Goal: Task Accomplishment & Management: Manage account settings

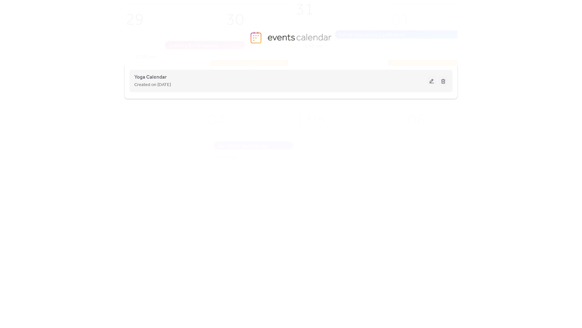
click at [294, 81] on div "Created on [DATE]" at bounding box center [280, 85] width 293 height 8
click at [342, 80] on div "Yoga Calendar Created on [DATE]" at bounding box center [280, 80] width 293 height 15
click at [430, 81] on button at bounding box center [431, 81] width 9 height 10
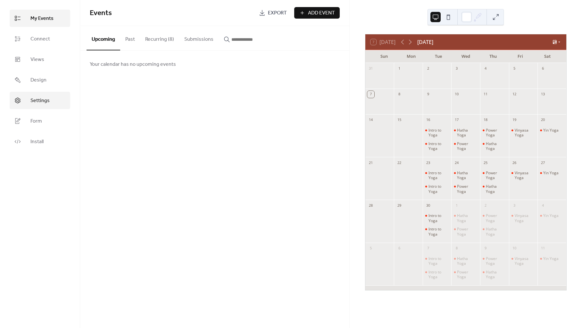
click at [41, 97] on span "Settings" at bounding box center [39, 101] width 19 height 8
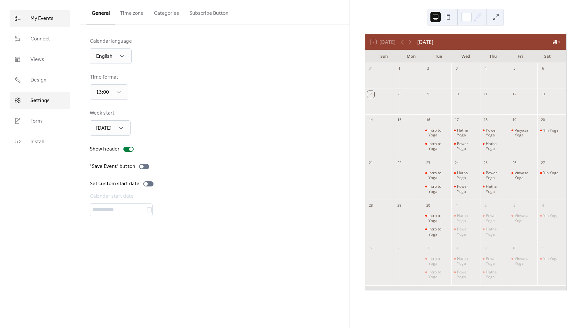
click at [54, 12] on link "My Events" at bounding box center [40, 18] width 61 height 17
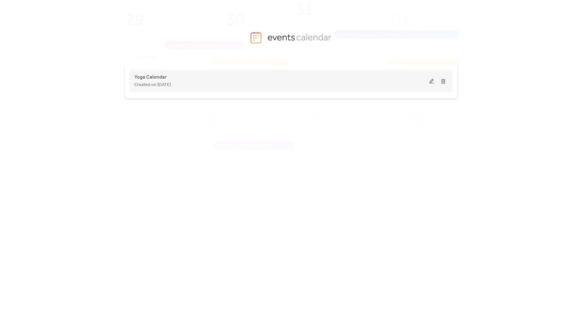
click at [323, 78] on div "Yoga Calendar Created on [DATE]" at bounding box center [280, 80] width 293 height 15
click at [429, 79] on button at bounding box center [431, 81] width 9 height 10
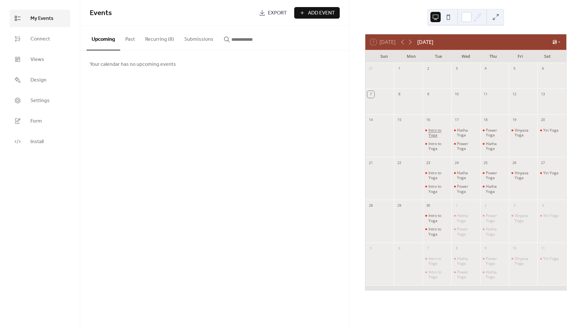
click at [442, 132] on div "Intro to Yoga" at bounding box center [438, 133] width 21 height 10
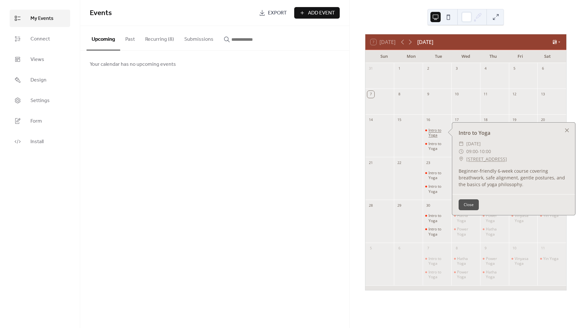
click at [442, 132] on div "Intro to Yoga" at bounding box center [438, 133] width 21 height 10
click at [150, 35] on button "Recurring (8)" at bounding box center [159, 38] width 39 height 24
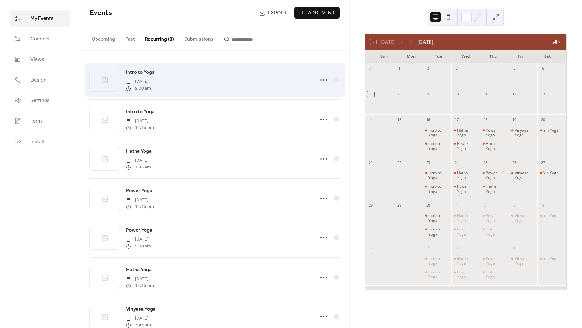
click at [151, 80] on span "[DATE]" at bounding box center [138, 81] width 25 height 7
click at [319, 81] on icon at bounding box center [324, 80] width 10 height 10
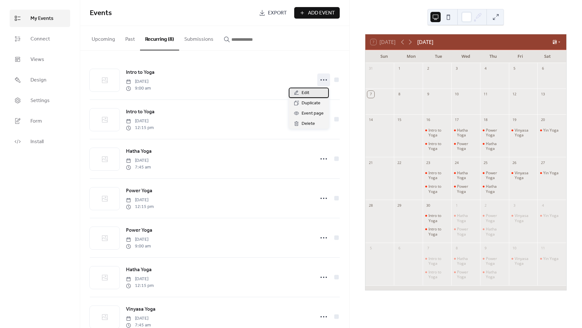
click at [310, 90] on div "Edit" at bounding box center [309, 92] width 40 height 10
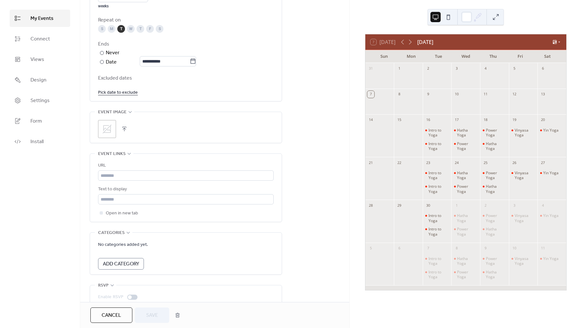
scroll to position [373, 0]
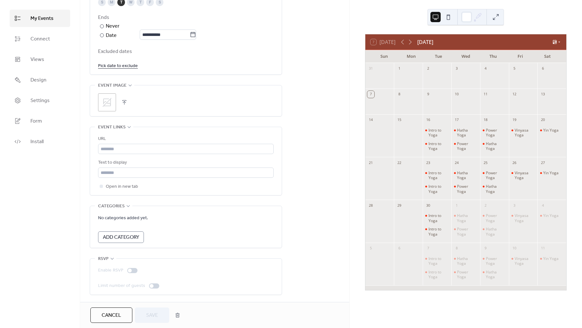
click at [148, 159] on div "Text to display" at bounding box center [185, 163] width 174 height 8
click at [138, 150] on input "text" at bounding box center [186, 149] width 176 height 10
paste input "**********"
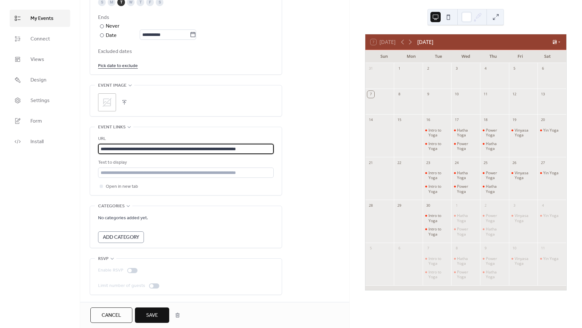
scroll to position [0, 11]
type input "**********"
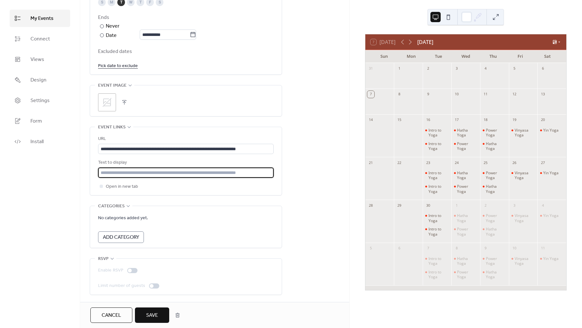
scroll to position [0, 0]
click at [165, 171] on input "text" at bounding box center [186, 172] width 176 height 10
type input "*"
type input "********"
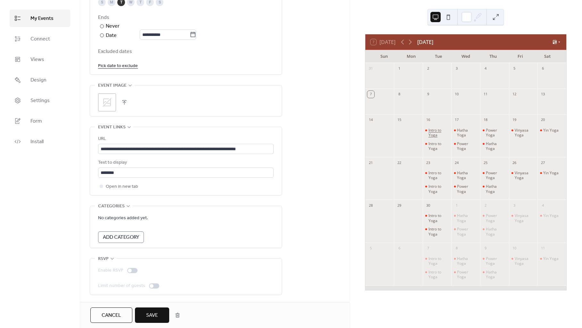
click at [430, 135] on div "Intro to Yoga" at bounding box center [438, 133] width 21 height 10
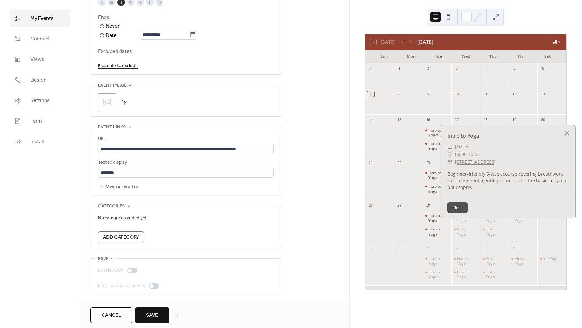
click at [157, 317] on span "Save" at bounding box center [152, 315] width 12 height 8
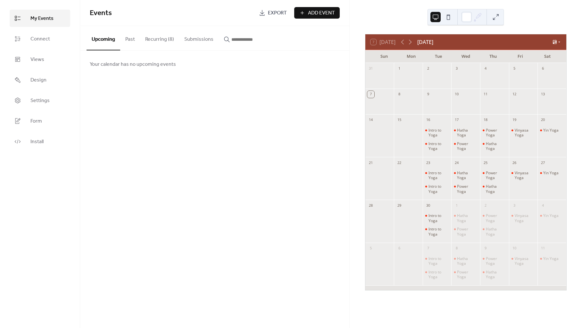
click at [153, 44] on button "Recurring (8)" at bounding box center [159, 38] width 39 height 24
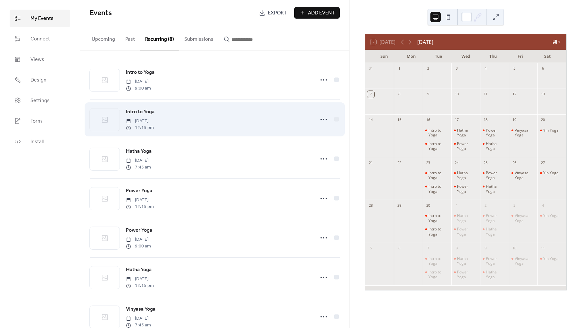
click at [144, 124] on span "12:15 pm" at bounding box center [140, 127] width 28 height 7
click at [320, 117] on icon at bounding box center [324, 119] width 10 height 10
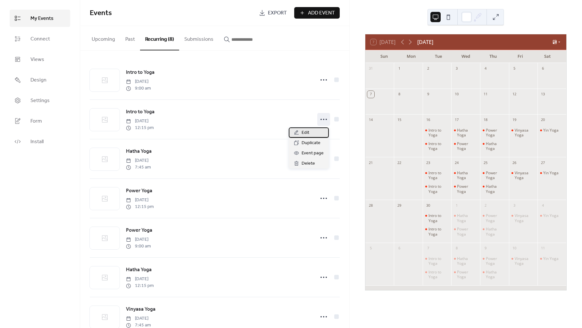
click at [308, 135] on span "Edit" at bounding box center [306, 133] width 8 height 8
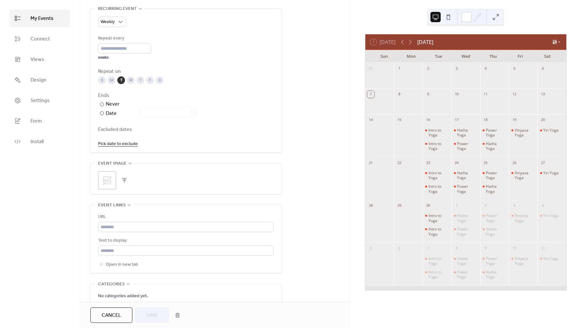
scroll to position [373, 0]
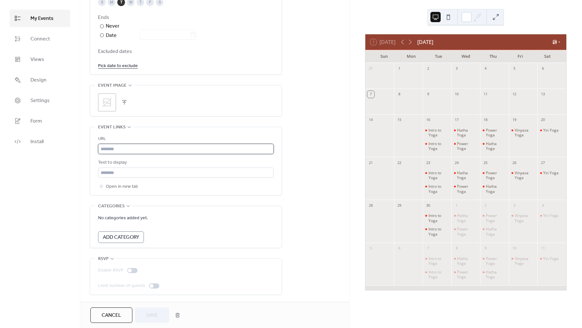
click at [137, 149] on input "text" at bounding box center [186, 149] width 176 height 10
paste input "**********"
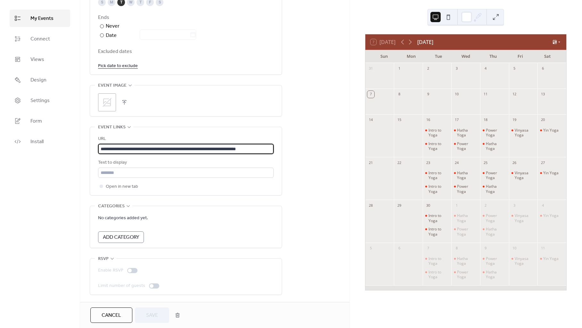
scroll to position [0, 11]
type input "**********"
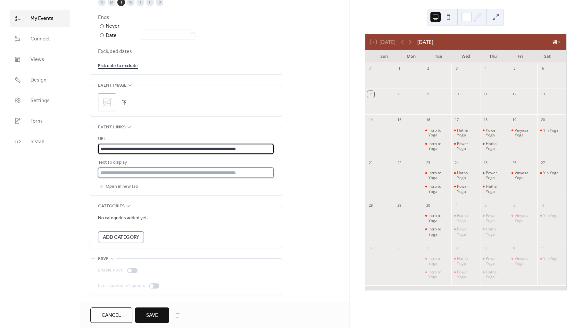
scroll to position [0, 0]
click at [122, 170] on input "text" at bounding box center [186, 172] width 176 height 10
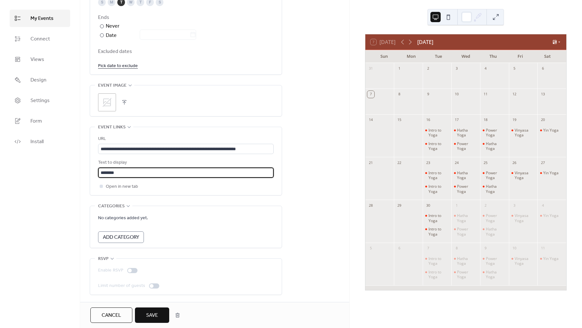
type input "********"
click at [116, 186] on span "Open in new tab" at bounding box center [122, 187] width 32 height 8
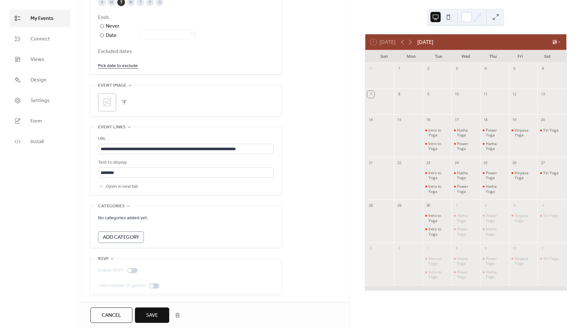
click at [148, 311] on span "Save" at bounding box center [152, 315] width 12 height 8
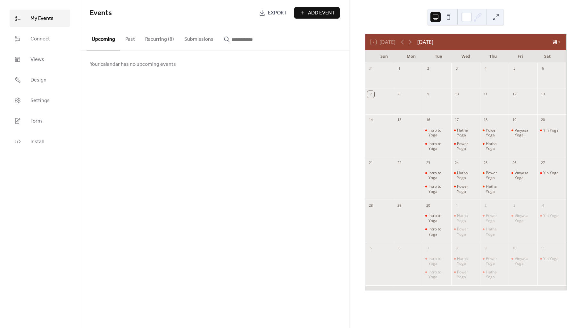
click at [147, 33] on button "Recurring (8)" at bounding box center [159, 38] width 39 height 24
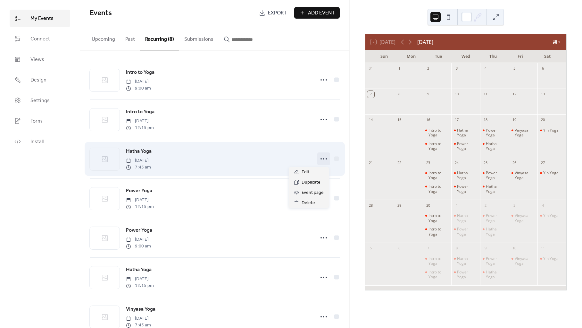
click at [319, 162] on icon at bounding box center [324, 159] width 10 height 10
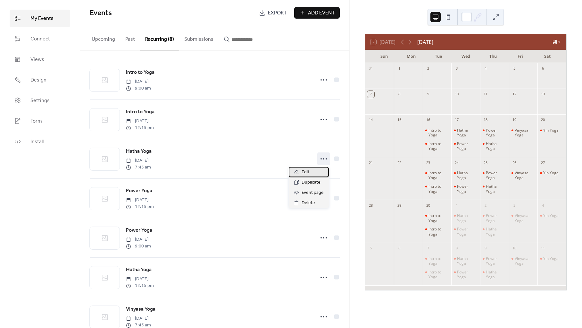
click at [306, 173] on span "Edit" at bounding box center [306, 172] width 8 height 8
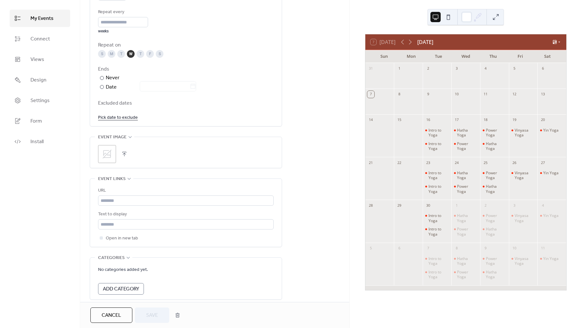
scroll to position [373, 0]
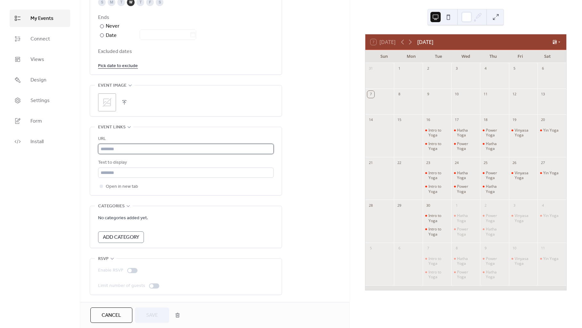
click at [137, 150] on input "text" at bounding box center [186, 149] width 176 height 10
paste input "**********"
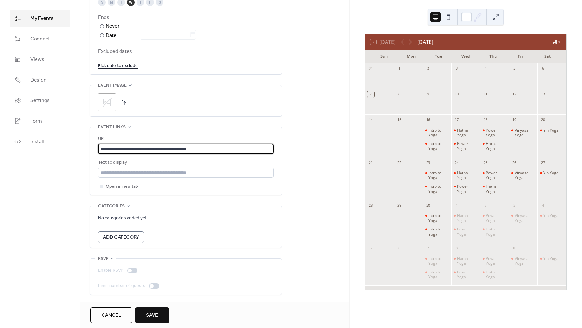
type input "**********"
click at [124, 179] on div "**********" at bounding box center [186, 162] width 176 height 55
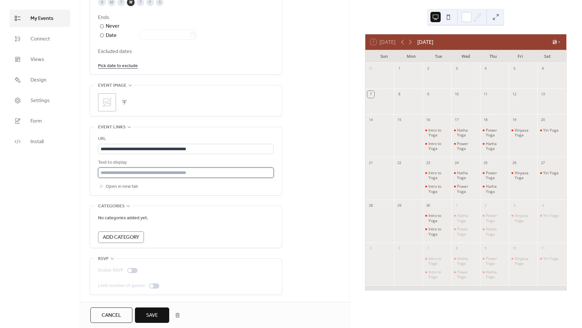
click at [122, 174] on input "text" at bounding box center [186, 172] width 176 height 10
click at [122, 174] on input "***" at bounding box center [186, 172] width 176 height 10
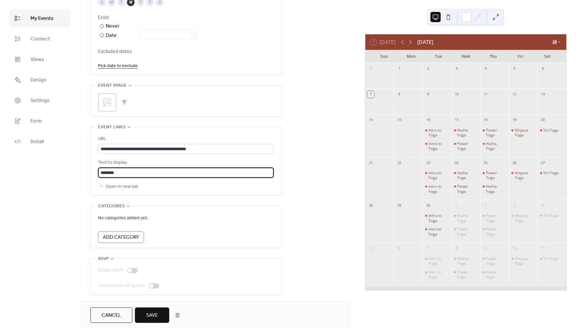
type input "********"
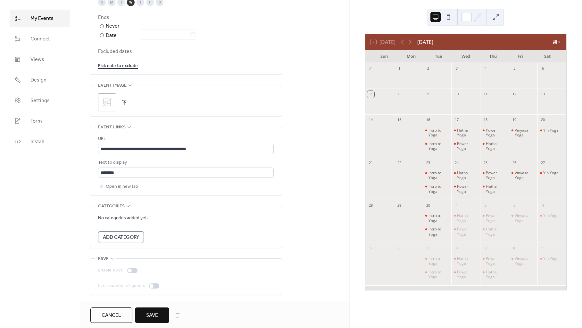
click at [147, 316] on span "Save" at bounding box center [152, 315] width 12 height 8
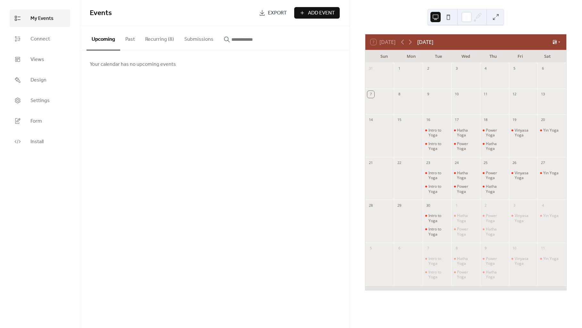
click at [151, 44] on button "Recurring (8)" at bounding box center [159, 38] width 39 height 24
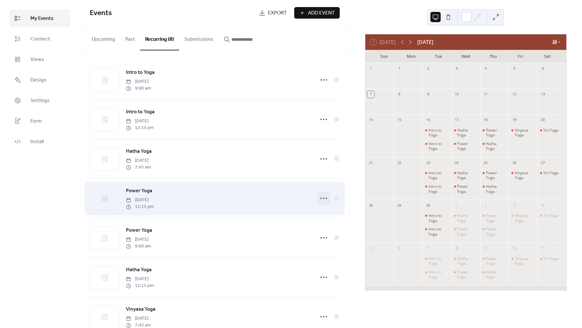
click at [321, 195] on icon at bounding box center [324, 198] width 10 height 10
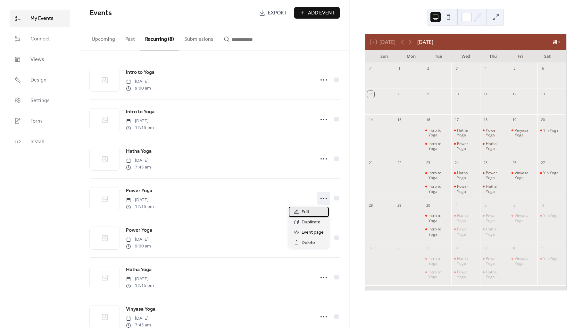
click at [305, 211] on span "Edit" at bounding box center [306, 212] width 8 height 8
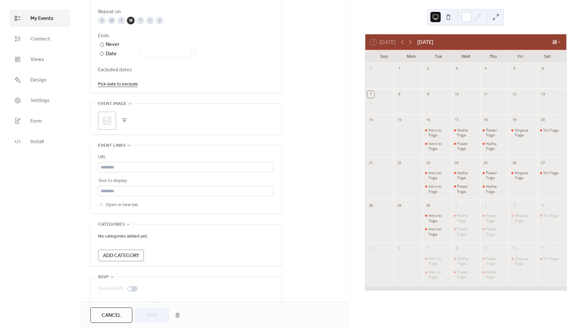
scroll to position [373, 0]
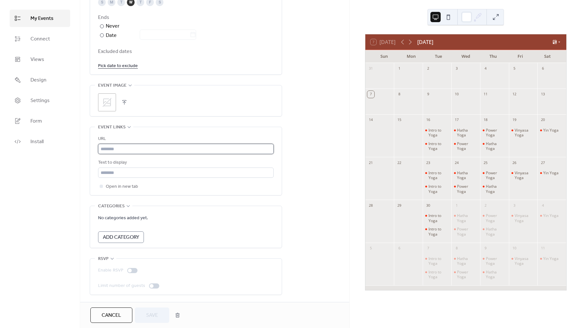
click at [160, 149] on input "text" at bounding box center [186, 149] width 176 height 10
paste input "**********"
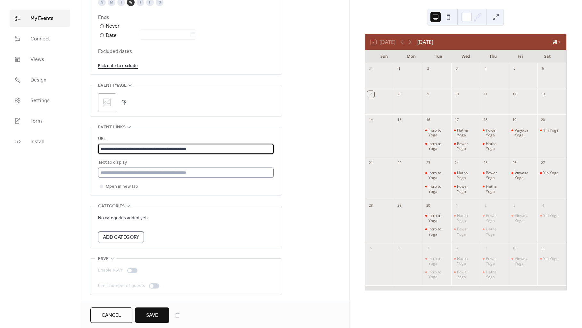
type input "**********"
click at [150, 169] on input "text" at bounding box center [186, 172] width 176 height 10
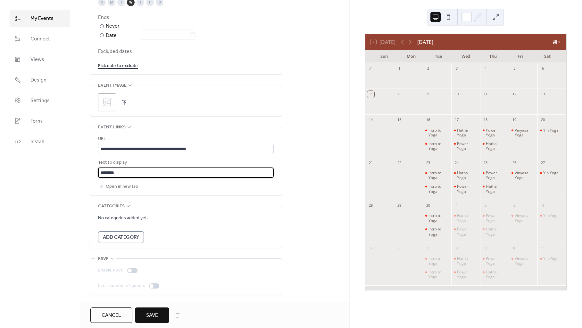
type input "********"
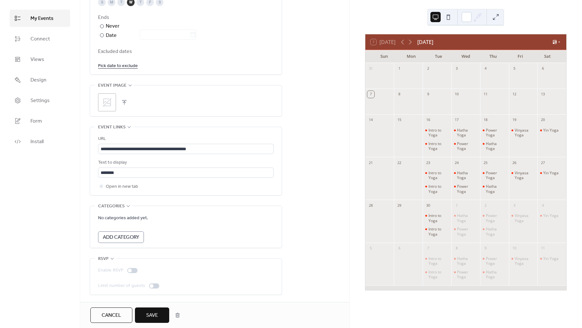
click at [120, 180] on div "**********" at bounding box center [186, 162] width 176 height 55
click at [113, 188] on span "Open in new tab" at bounding box center [122, 187] width 32 height 8
click at [147, 311] on span "Save" at bounding box center [152, 315] width 12 height 8
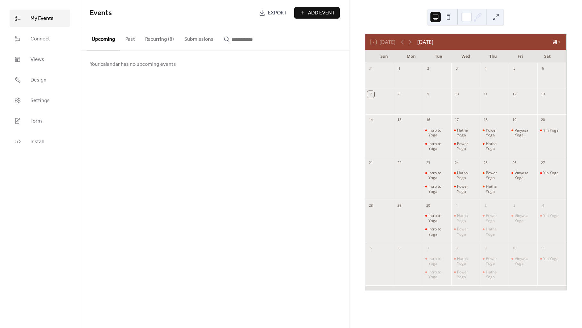
click at [168, 33] on button "Recurring (8)" at bounding box center [159, 38] width 39 height 24
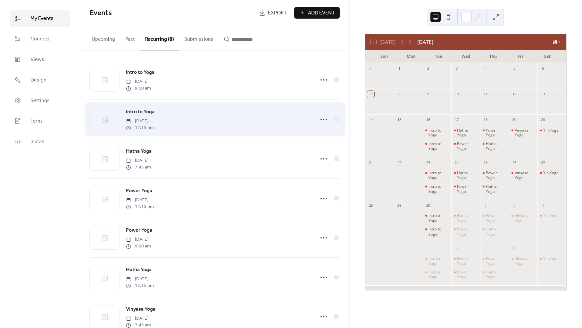
scroll to position [59, 0]
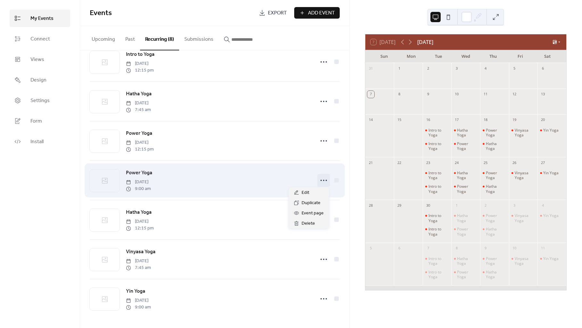
click at [320, 178] on icon at bounding box center [324, 180] width 10 height 10
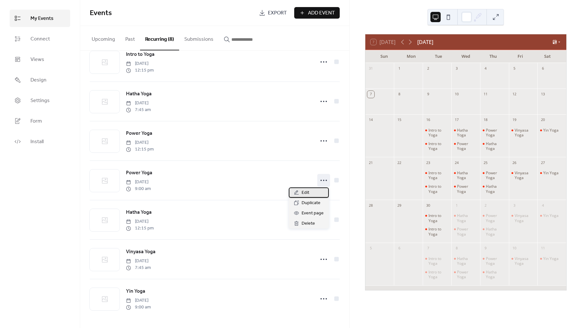
click at [307, 189] on span "Edit" at bounding box center [306, 193] width 8 height 8
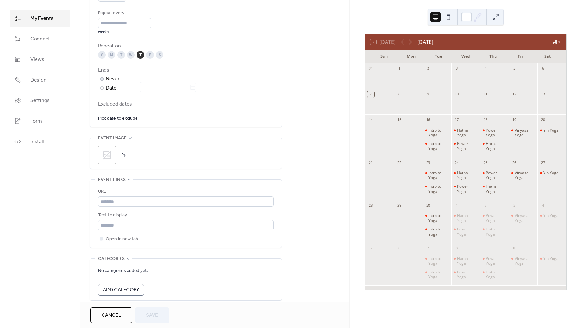
scroll to position [373, 0]
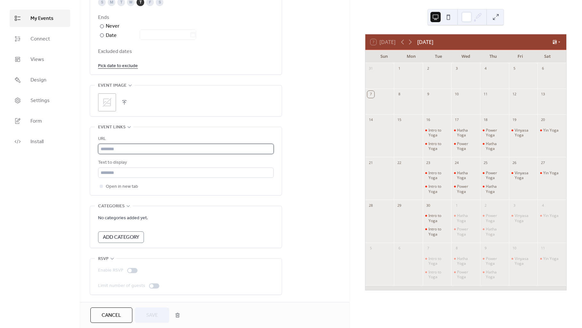
click at [117, 148] on input "text" at bounding box center [186, 149] width 176 height 10
paste input "**********"
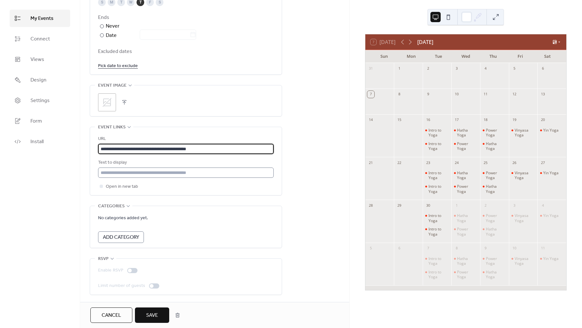
type input "**********"
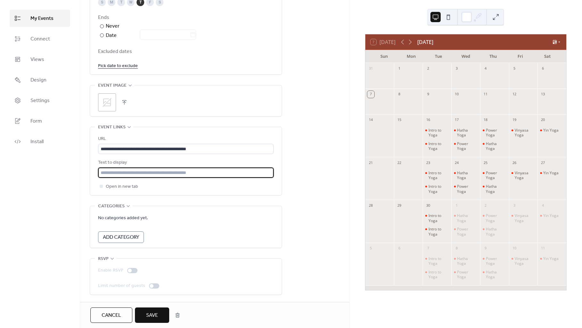
click at [116, 170] on input "text" at bounding box center [186, 172] width 176 height 10
type input "********"
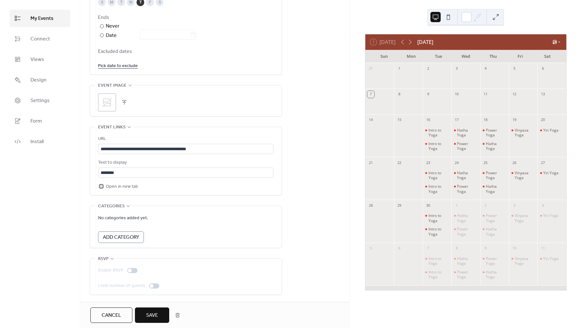
click at [104, 183] on div at bounding box center [101, 186] width 6 height 6
click at [153, 311] on span "Save" at bounding box center [152, 315] width 12 height 8
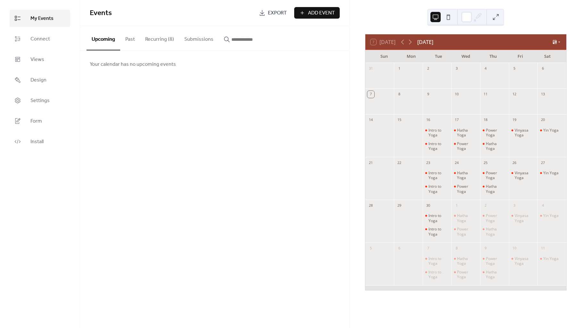
click at [156, 40] on button "Recurring (8)" at bounding box center [159, 38] width 39 height 24
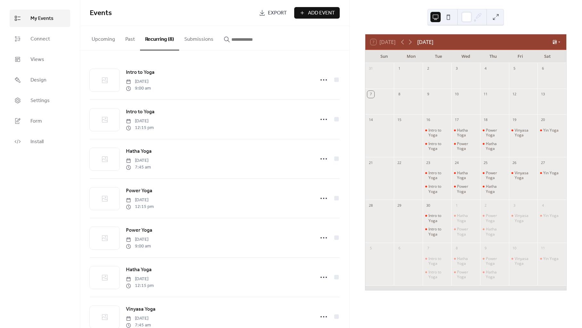
scroll to position [59, 0]
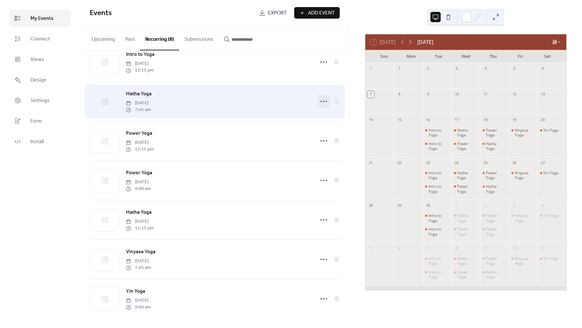
click at [323, 104] on icon at bounding box center [324, 101] width 10 height 10
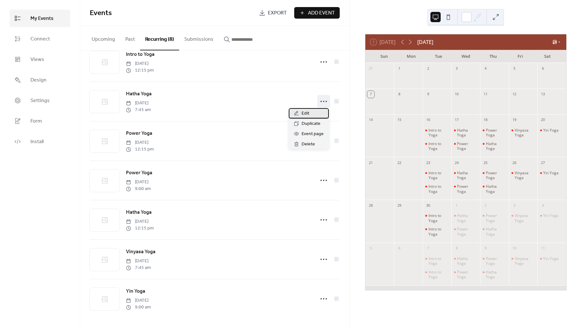
click at [292, 110] on div "Edit" at bounding box center [309, 113] width 40 height 10
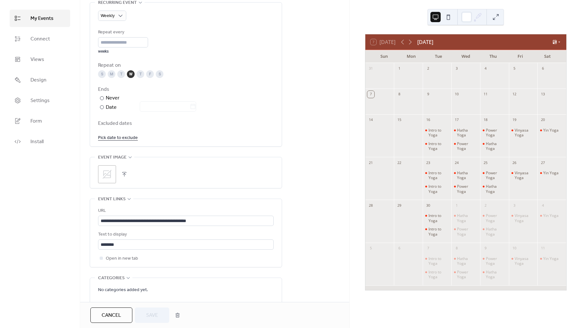
scroll to position [373, 0]
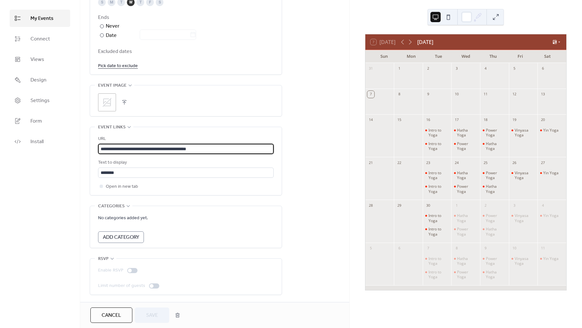
click at [180, 144] on input "**********" at bounding box center [186, 149] width 176 height 10
click at [109, 311] on span "Cancel" at bounding box center [112, 315] width 20 height 8
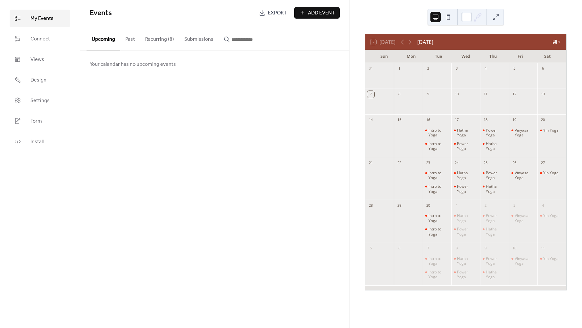
click at [148, 39] on button "Recurring (8)" at bounding box center [159, 38] width 39 height 24
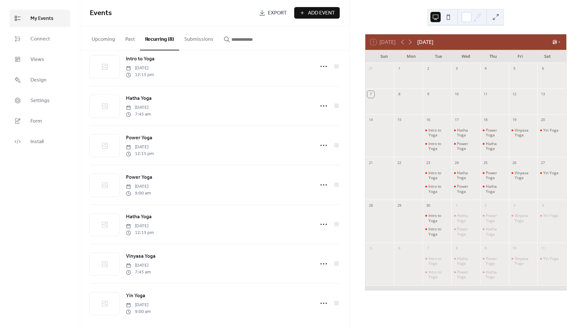
scroll to position [59, 0]
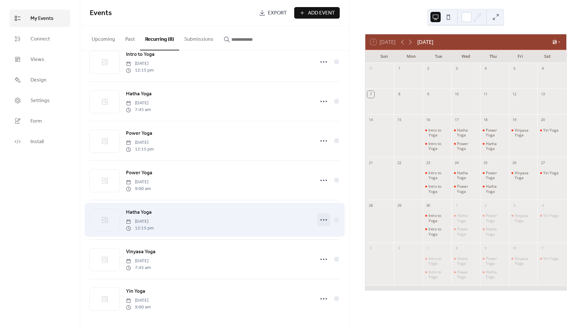
click at [319, 215] on icon at bounding box center [324, 219] width 10 height 10
click at [314, 223] on div "Hatha Yoga Thursday, September 18, 2025 12:15 pm" at bounding box center [215, 219] width 250 height 39
click at [321, 221] on icon at bounding box center [324, 219] width 10 height 10
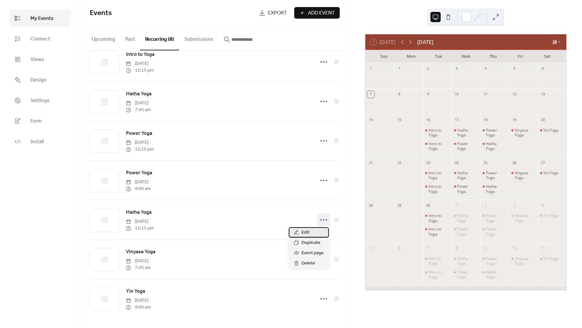
click at [314, 234] on div "Edit" at bounding box center [309, 232] width 40 height 10
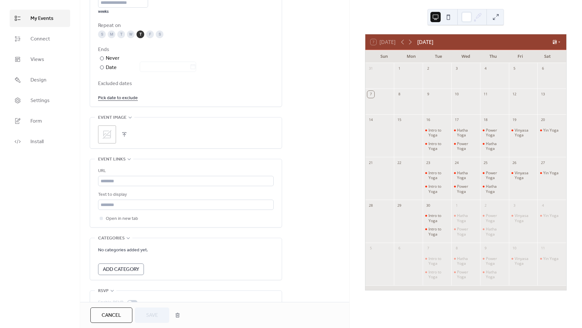
scroll to position [373, 0]
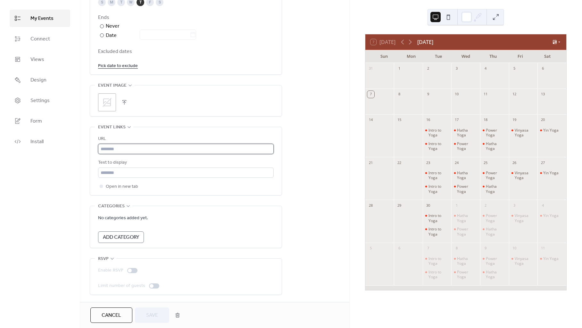
click at [120, 146] on input "text" at bounding box center [186, 149] width 176 height 10
paste input "**********"
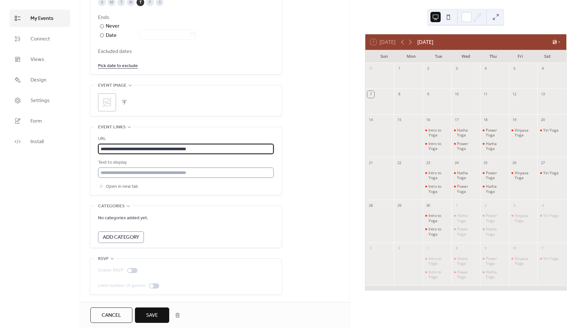
type input "**********"
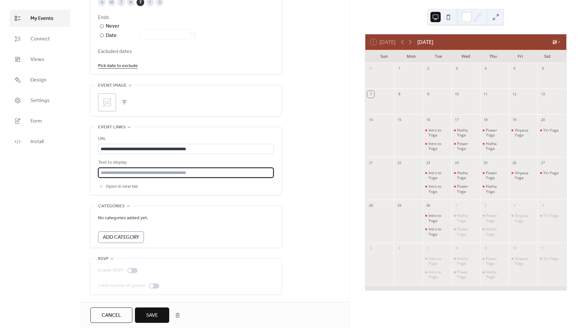
click at [118, 170] on input "text" at bounding box center [186, 172] width 176 height 10
type input "********"
click at [109, 183] on span "Open in new tab" at bounding box center [122, 187] width 32 height 8
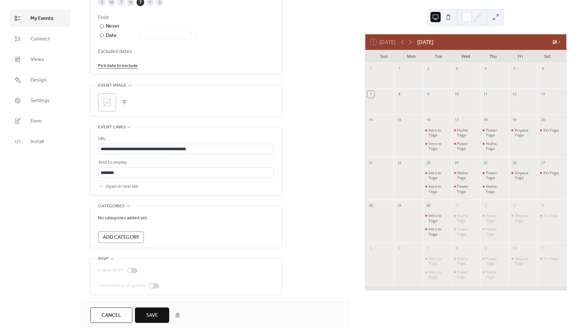
click at [158, 317] on button "Save" at bounding box center [152, 314] width 34 height 15
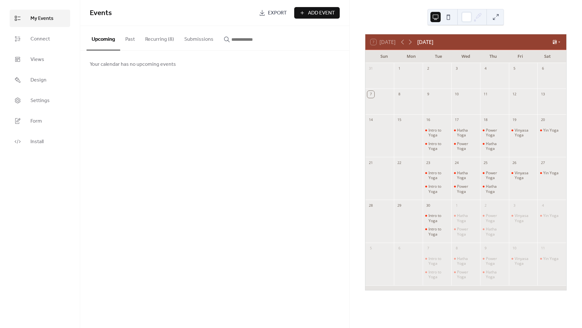
click at [163, 51] on div "Your calendar has no upcoming events" at bounding box center [214, 64] width 269 height 27
click at [163, 43] on button "Recurring (8)" at bounding box center [159, 38] width 39 height 24
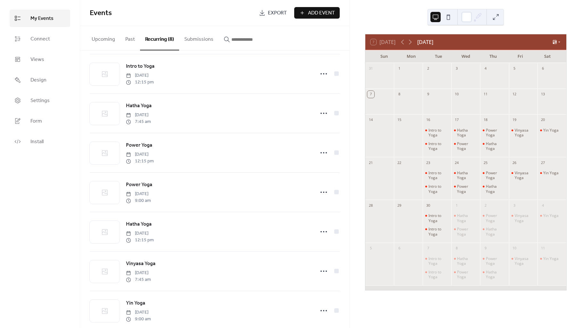
scroll to position [59, 0]
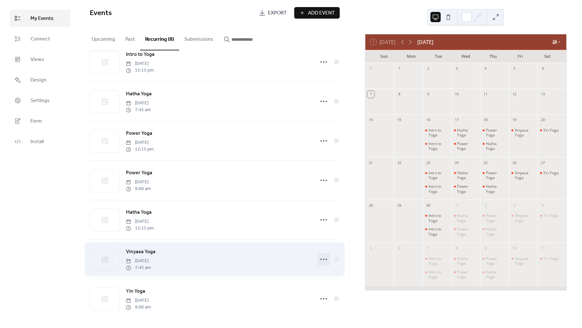
click at [320, 259] on icon at bounding box center [324, 259] width 10 height 10
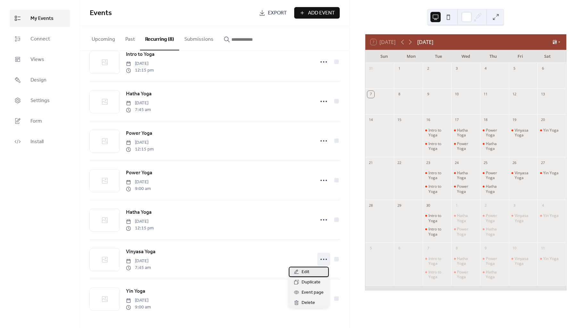
click at [309, 271] on span "Edit" at bounding box center [306, 272] width 8 height 8
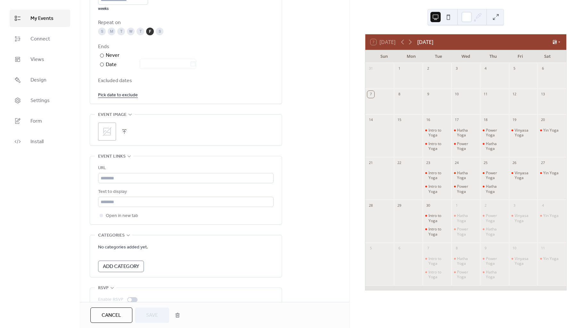
scroll to position [373, 0]
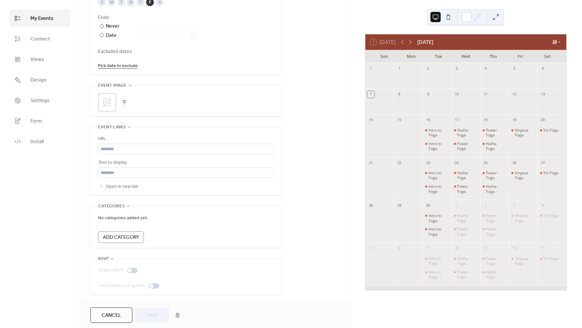
click at [159, 160] on div "Text to display" at bounding box center [185, 163] width 174 height 8
click at [154, 153] on div "URL Text to display Open in new tab" at bounding box center [186, 162] width 176 height 55
click at [146, 149] on input "text" at bounding box center [186, 149] width 176 height 10
paste input "**********"
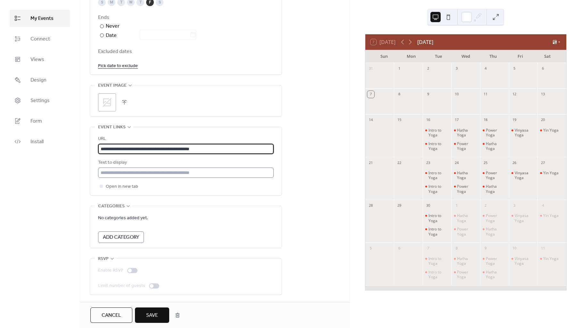
type input "**********"
click at [137, 175] on input "text" at bounding box center [186, 172] width 176 height 10
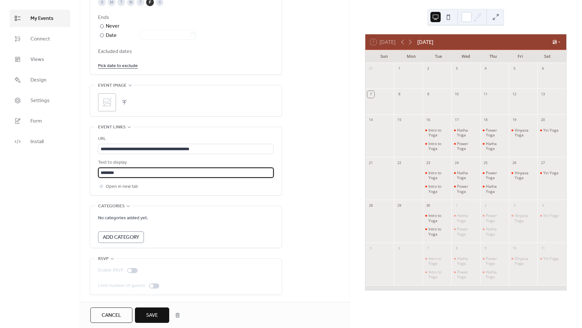
type input "********"
click at [118, 185] on span "Open in new tab" at bounding box center [122, 187] width 32 height 8
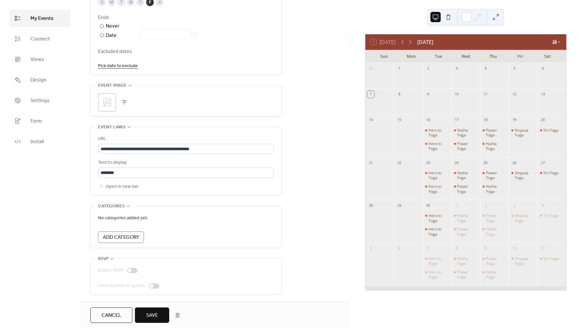
click at [148, 311] on span "Save" at bounding box center [152, 315] width 12 height 8
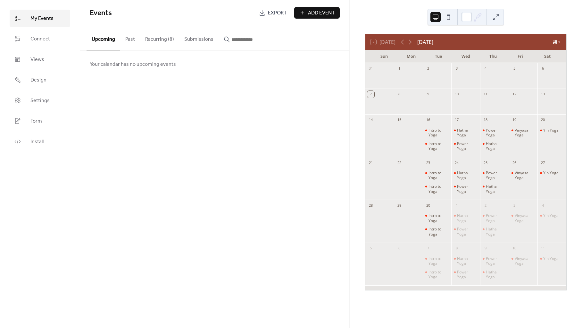
click at [153, 35] on button "Recurring (8)" at bounding box center [159, 38] width 39 height 24
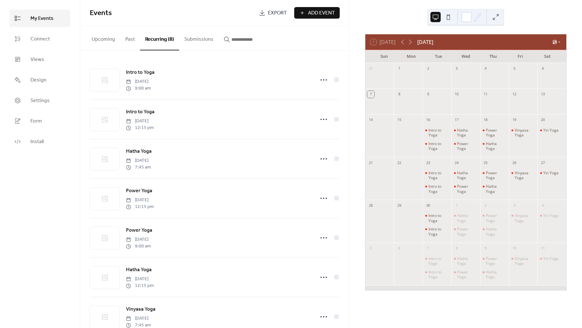
scroll to position [59, 0]
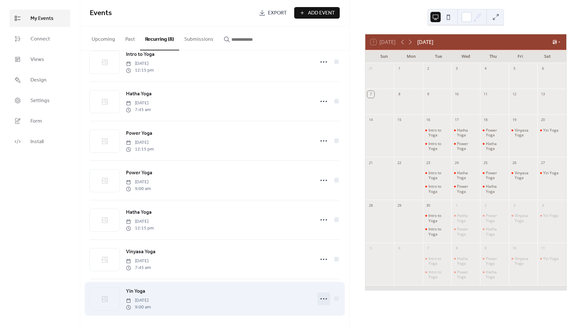
click at [320, 298] on circle at bounding box center [320, 298] width 1 height 1
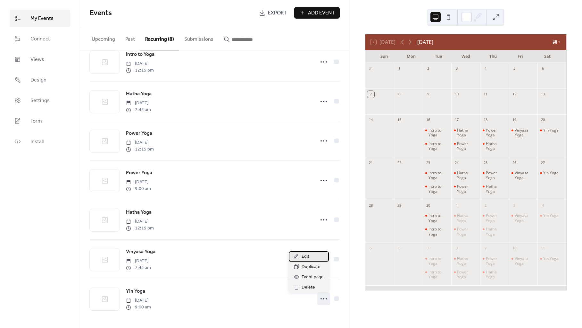
click at [317, 259] on div "Edit" at bounding box center [309, 256] width 40 height 10
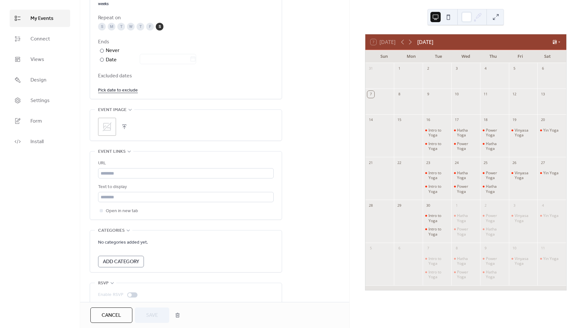
scroll to position [373, 0]
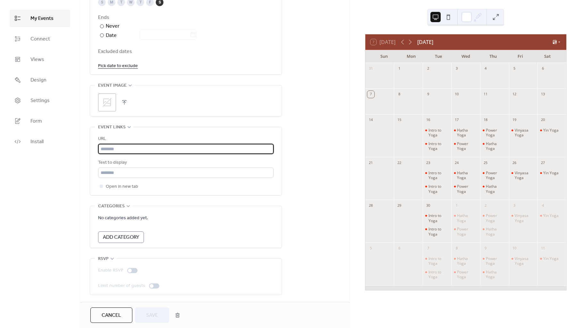
click at [133, 150] on input "text" at bounding box center [186, 149] width 176 height 10
paste input "**********"
type input "**********"
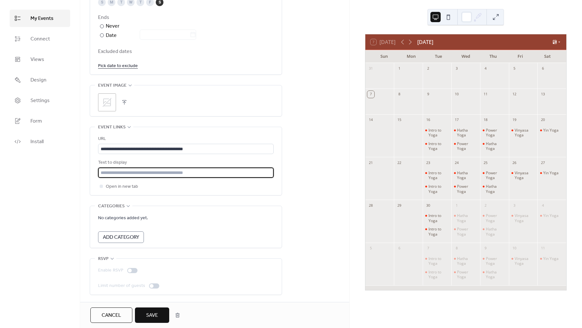
click at [126, 169] on input "text" at bounding box center [186, 172] width 176 height 10
type input "********"
click at [109, 183] on span "Open in new tab" at bounding box center [122, 187] width 32 height 8
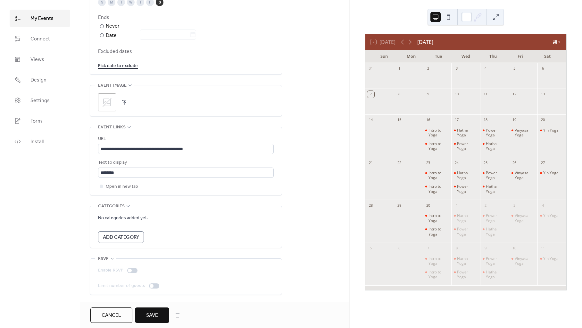
click at [151, 307] on div "Cancel Save" at bounding box center [214, 315] width 269 height 26
click at [149, 312] on span "Save" at bounding box center [152, 315] width 12 height 8
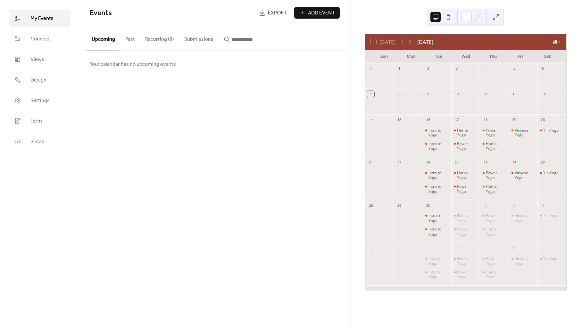
click at [41, 129] on ul "My Events Connect Views Design Settings Form Install" at bounding box center [40, 80] width 61 height 140
click at [34, 145] on span "Install" at bounding box center [36, 142] width 13 height 8
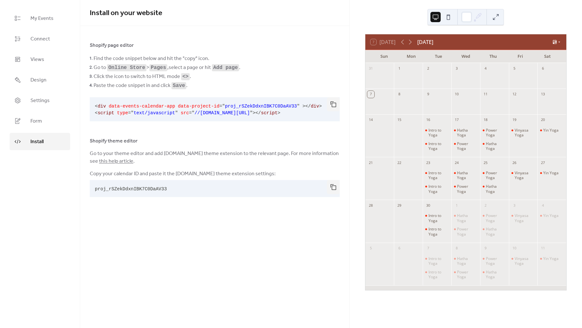
click at [325, 107] on pre "< div data-events-calendar-app data-project-id = " proj_rSZekDdxnIBK7C0DaAV33 "…" at bounding box center [210, 109] width 240 height 24
click at [331, 105] on button "button" at bounding box center [333, 104] width 13 height 14
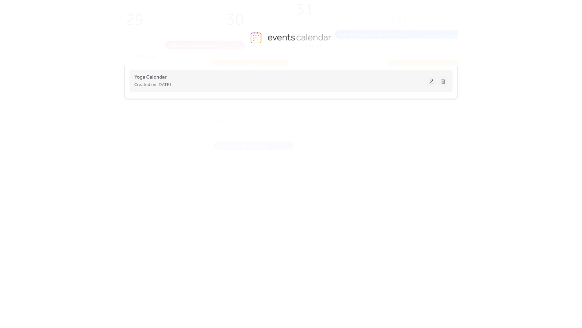
click at [216, 77] on div "Yoga Calendar Created on [DATE]" at bounding box center [280, 80] width 293 height 15
click at [431, 79] on button at bounding box center [431, 81] width 9 height 10
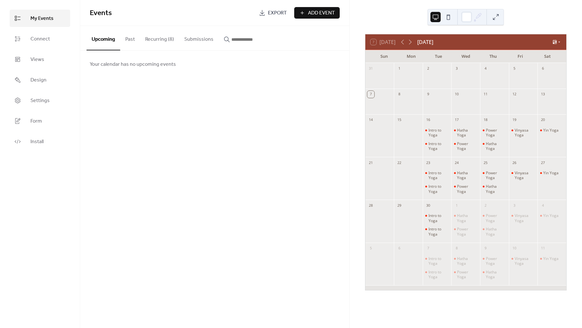
click at [433, 126] on div "Intro to Yoga Intro to Yoga" at bounding box center [437, 139] width 29 height 30
click at [433, 129] on div "Intro to Yoga" at bounding box center [438, 133] width 21 height 10
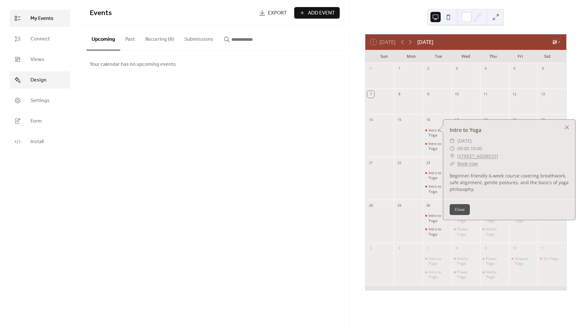
click at [48, 78] on link "Design" at bounding box center [40, 79] width 61 height 17
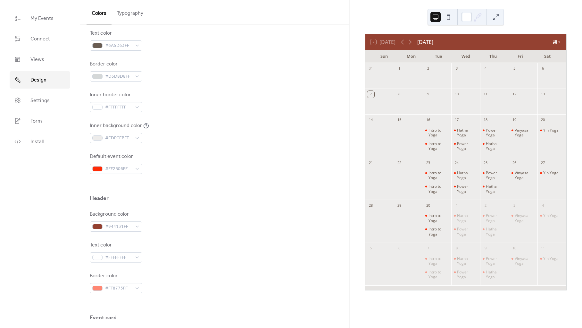
scroll to position [318, 0]
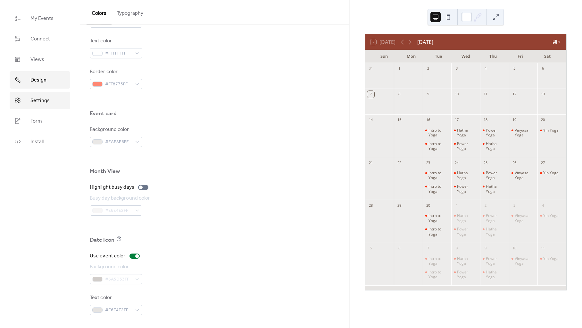
click at [47, 99] on span "Settings" at bounding box center [39, 101] width 19 height 8
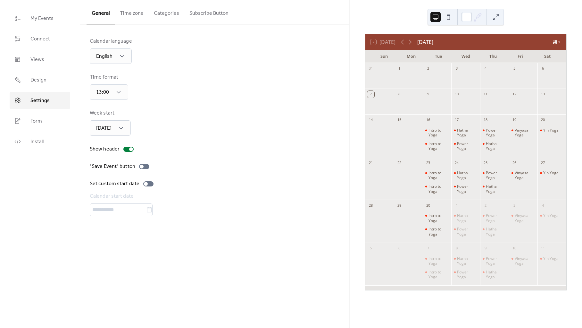
click at [163, 18] on button "Categories" at bounding box center [167, 12] width 36 height 24
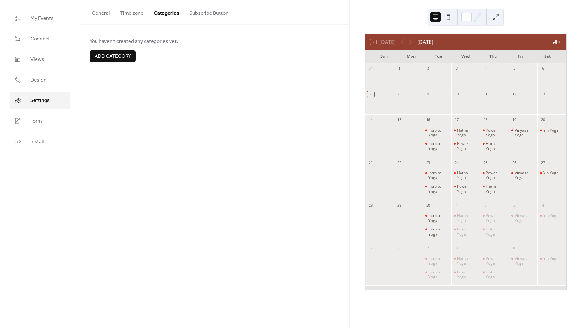
click at [197, 18] on button "Subscribe Button" at bounding box center [208, 12] width 49 height 24
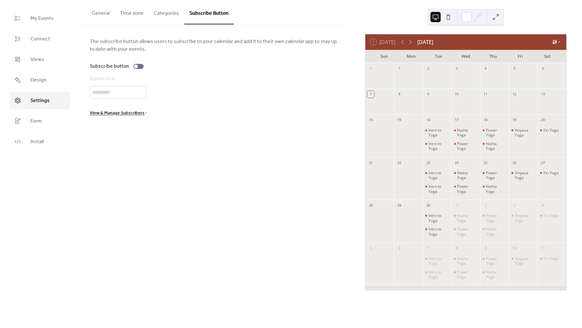
click at [122, 17] on button "Time zone" at bounding box center [132, 12] width 34 height 24
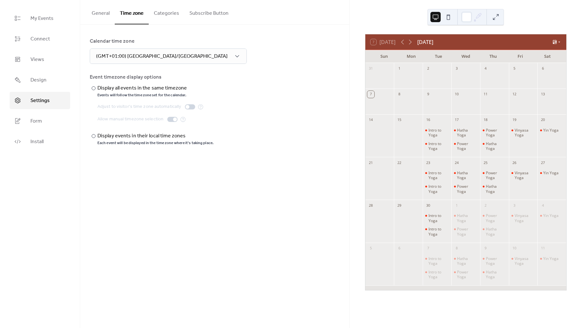
click at [112, 17] on button "General" at bounding box center [101, 12] width 28 height 24
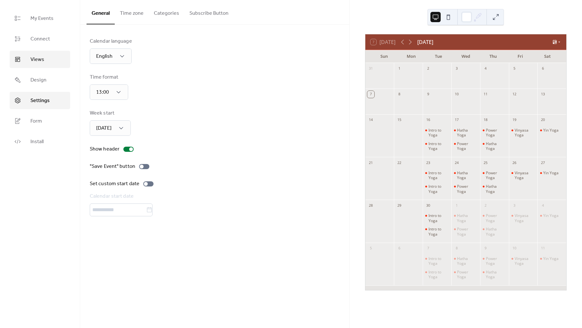
click at [31, 59] on span "Views" at bounding box center [37, 60] width 14 height 8
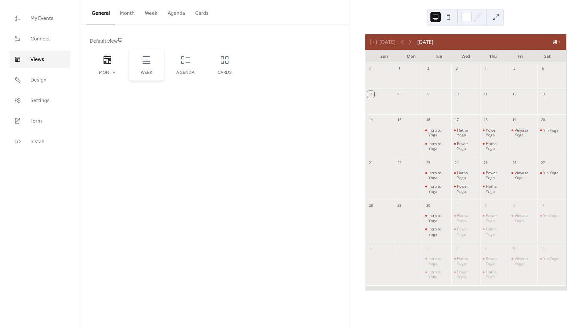
click at [146, 54] on div "Week" at bounding box center [146, 64] width 35 height 32
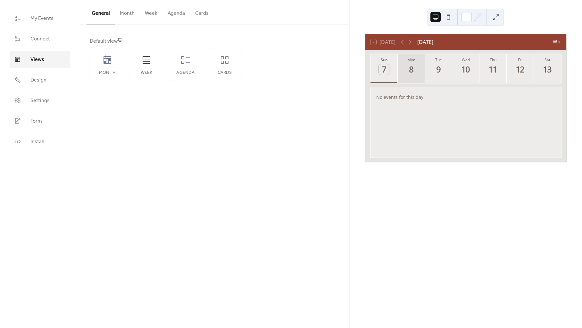
click at [415, 63] on button "Mon 8" at bounding box center [411, 68] width 27 height 29
click at [438, 67] on div "9" at bounding box center [438, 69] width 11 height 11
click at [458, 67] on button "Wed 10" at bounding box center [465, 68] width 27 height 29
click at [496, 69] on div "11" at bounding box center [493, 69] width 11 height 11
click at [525, 69] on button "Fri 12" at bounding box center [520, 68] width 27 height 29
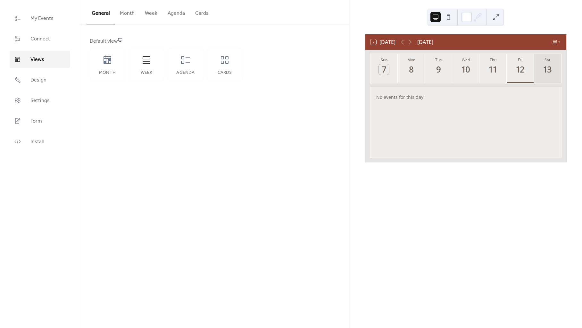
click at [555, 74] on button "Sat 13" at bounding box center [547, 68] width 27 height 29
click at [411, 41] on icon at bounding box center [410, 42] width 8 height 8
click at [403, 41] on icon at bounding box center [402, 42] width 3 height 5
click at [435, 65] on div "16" at bounding box center [438, 69] width 11 height 11
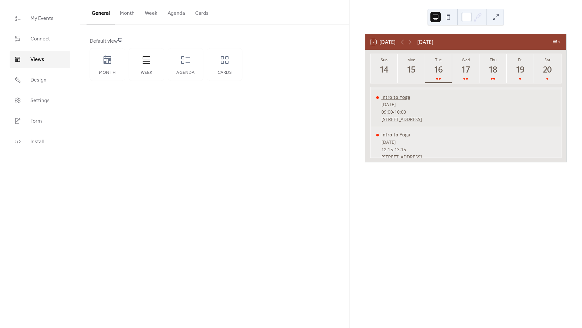
scroll to position [9, 0]
click at [422, 100] on div "09:00 - 10:00" at bounding box center [401, 103] width 41 height 6
click at [403, 99] on div "Intro to Yoga" at bounding box center [401, 97] width 41 height 6
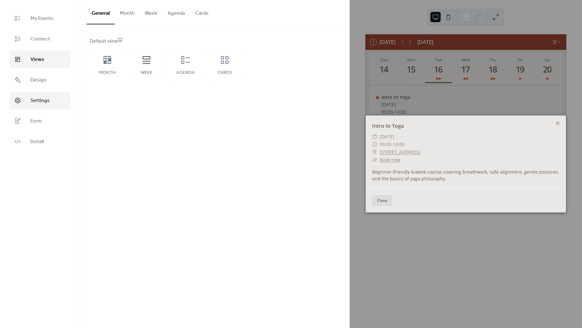
click at [30, 106] on link "Settings" at bounding box center [40, 100] width 61 height 17
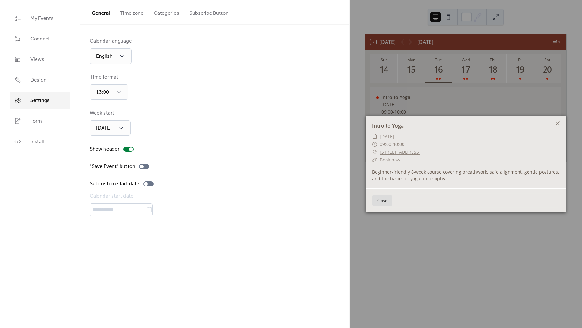
click at [124, 16] on button "Time zone" at bounding box center [132, 12] width 34 height 24
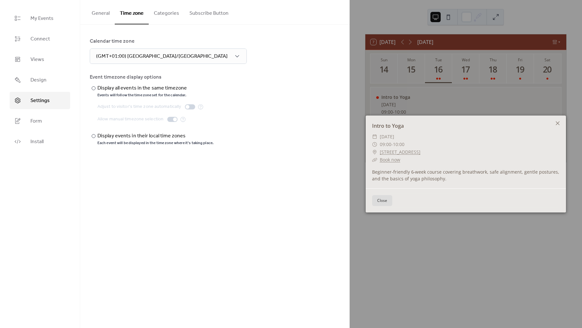
click at [166, 29] on div "Calendar time zone (GMT+01:00) Europe/Paris Event timezone display options ​ Di…" at bounding box center [214, 92] width 269 height 134
click at [159, 13] on button "Categories" at bounding box center [167, 12] width 36 height 24
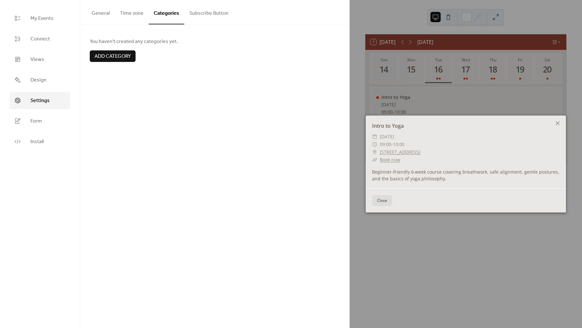
click at [201, 18] on button "Subscribe Button" at bounding box center [208, 12] width 49 height 24
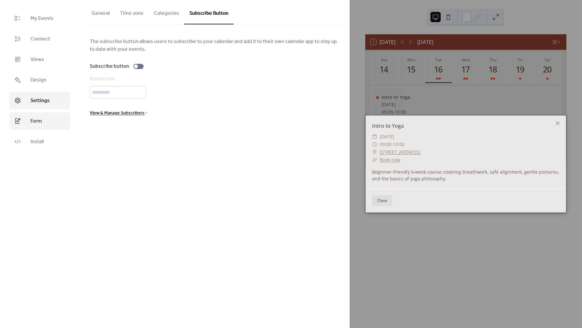
click at [30, 129] on link "Form" at bounding box center [40, 120] width 61 height 17
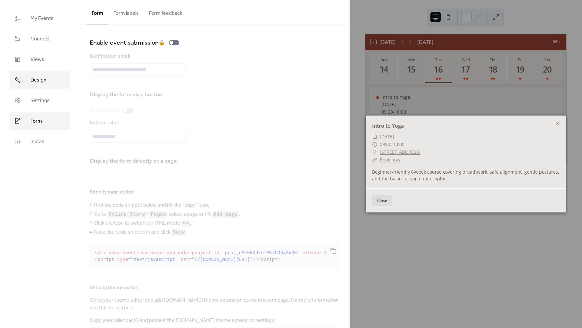
click at [23, 79] on link "Design" at bounding box center [40, 79] width 61 height 17
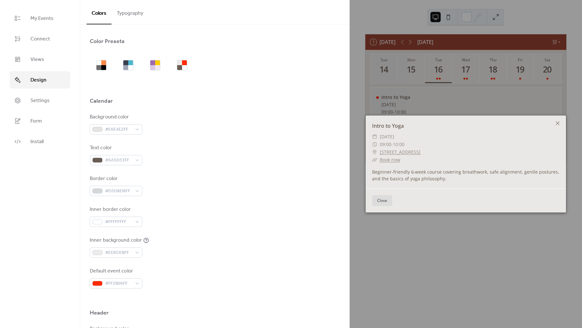
click at [41, 69] on ul "My Events Connect Views Design Settings Form Install" at bounding box center [40, 80] width 61 height 140
click at [37, 62] on span "Views" at bounding box center [37, 60] width 14 height 8
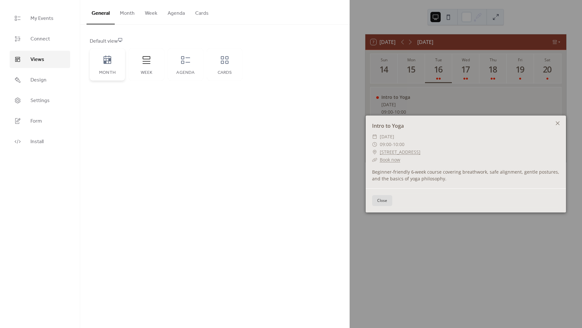
click at [106, 58] on icon at bounding box center [107, 60] width 10 height 10
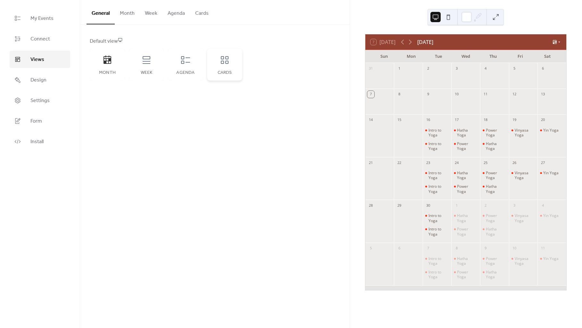
click at [214, 62] on div "Cards" at bounding box center [224, 64] width 35 height 32
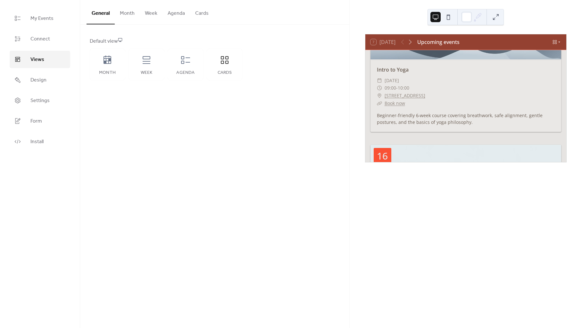
scroll to position [81, 0]
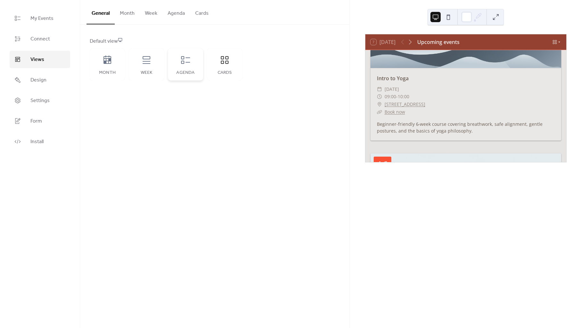
click at [201, 74] on div "Agenda" at bounding box center [185, 64] width 35 height 32
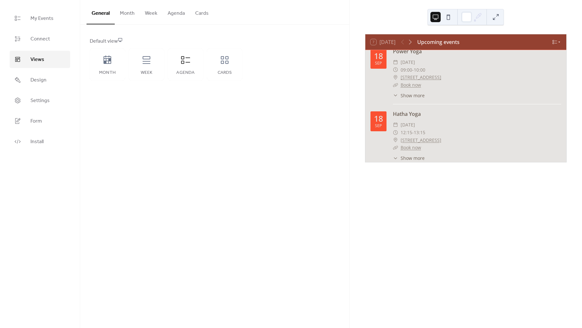
scroll to position [0, 0]
click at [139, 63] on div "Week" at bounding box center [146, 64] width 35 height 32
click at [118, 63] on div "Month" at bounding box center [107, 64] width 35 height 32
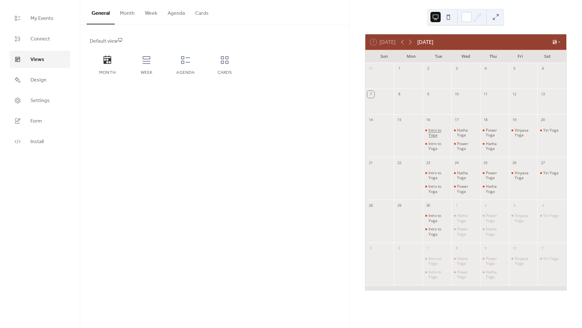
click at [438, 131] on div "Intro to Yoga" at bounding box center [438, 133] width 21 height 10
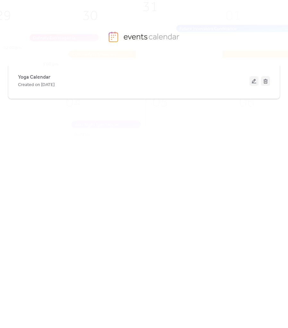
click at [70, 100] on div "Yoga Calendar Created on [DATE]" at bounding box center [144, 184] width 272 height 262
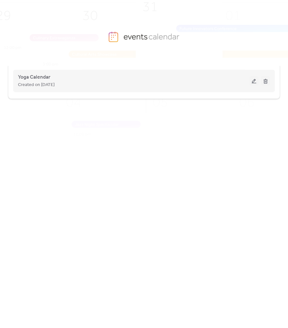
click at [258, 79] on button at bounding box center [253, 81] width 9 height 10
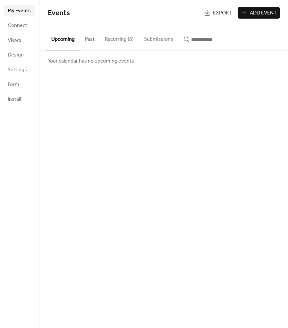
click at [154, 41] on button "Submissions" at bounding box center [158, 38] width 39 height 24
click at [100, 41] on button "Recurring (8)" at bounding box center [119, 38] width 39 height 24
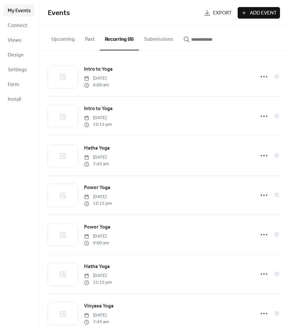
click at [82, 41] on button "Past" at bounding box center [90, 38] width 20 height 24
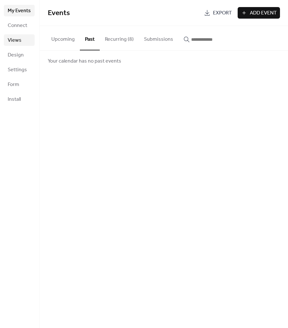
click at [26, 41] on link "Views" at bounding box center [19, 40] width 31 height 12
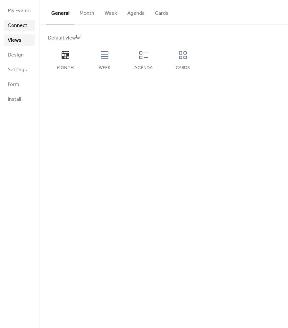
click at [22, 20] on link "Connect" at bounding box center [19, 26] width 31 height 12
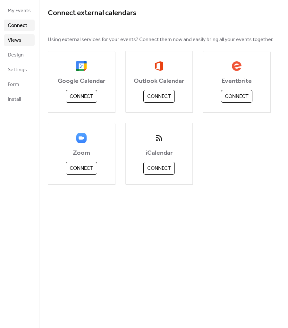
click at [9, 44] on span "Views" at bounding box center [15, 41] width 14 height 8
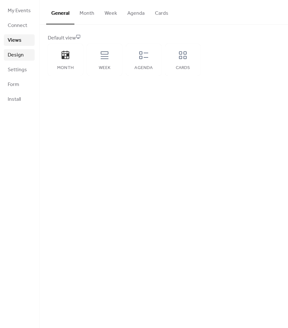
click at [14, 53] on span "Design" at bounding box center [16, 55] width 16 height 8
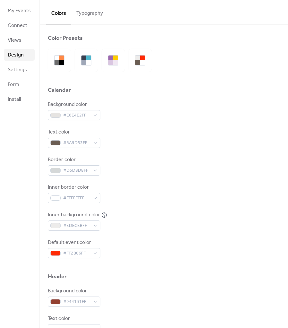
click at [80, 19] on button "Typography" at bounding box center [89, 12] width 37 height 24
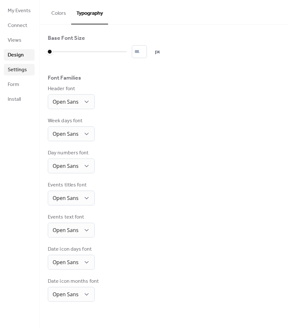
click at [21, 73] on span "Settings" at bounding box center [17, 70] width 19 height 8
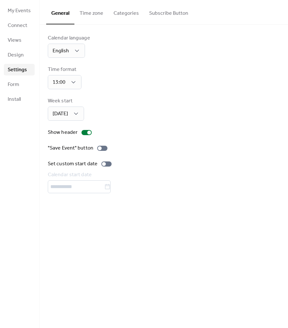
click at [96, 10] on button "Time zone" at bounding box center [91, 12] width 34 height 24
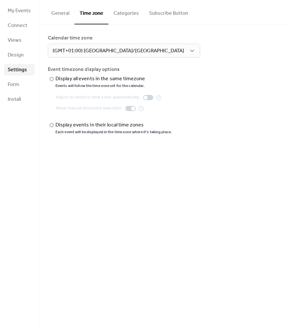
click at [115, 10] on button "Categories" at bounding box center [126, 12] width 36 height 24
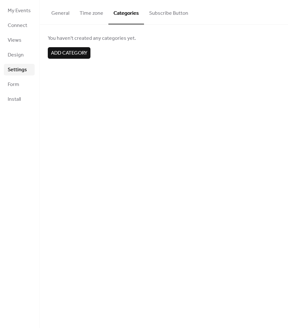
click at [162, 15] on button "Subscribe Button" at bounding box center [168, 12] width 49 height 24
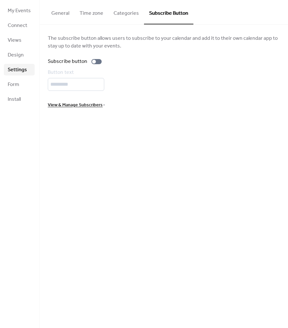
click at [64, 16] on button "General" at bounding box center [60, 12] width 28 height 24
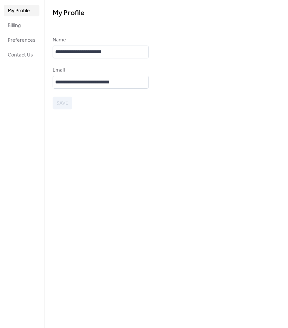
click at [15, 46] on ul "My Profile Billing Preferences Contact Us" at bounding box center [22, 33] width 36 height 56
click at [16, 42] on span "Preferences" at bounding box center [22, 41] width 28 height 8
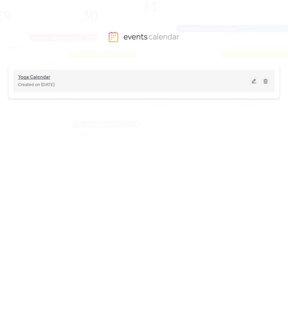
click at [34, 80] on span "Yoga Calendar" at bounding box center [34, 77] width 32 height 8
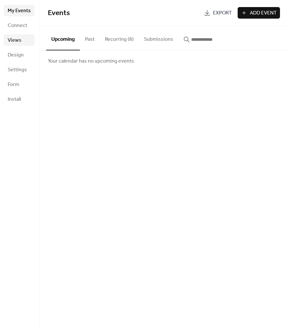
click at [24, 44] on link "Views" at bounding box center [19, 40] width 31 height 12
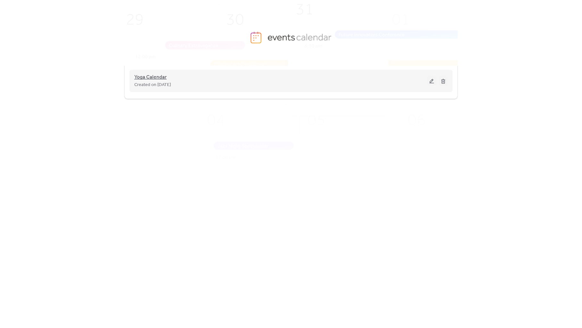
click at [146, 77] on span "Yoga Calendar" at bounding box center [150, 77] width 32 height 8
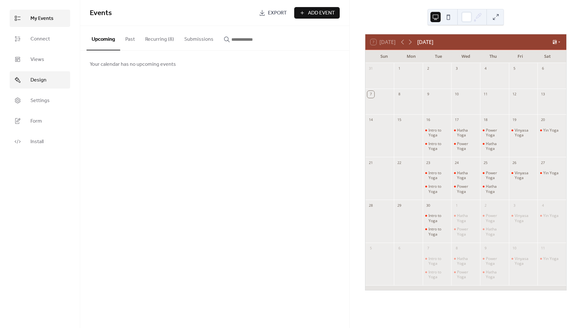
click at [45, 77] on span "Design" at bounding box center [38, 80] width 16 height 8
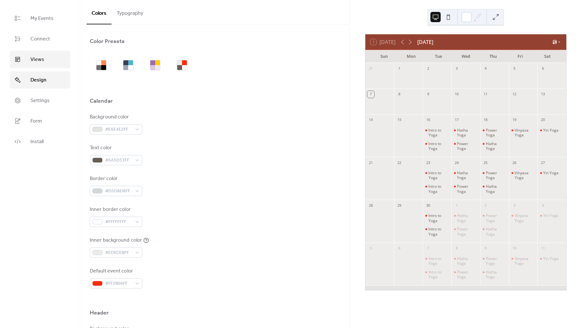
click at [42, 66] on link "Views" at bounding box center [40, 59] width 61 height 17
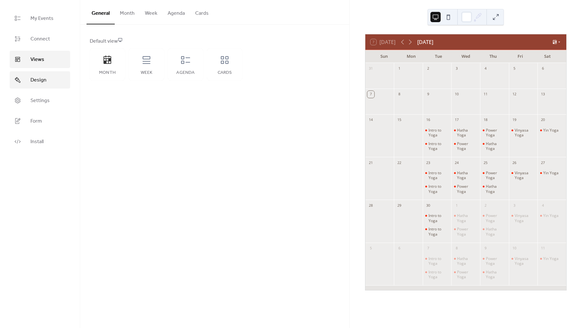
click at [28, 83] on link "Design" at bounding box center [40, 79] width 61 height 17
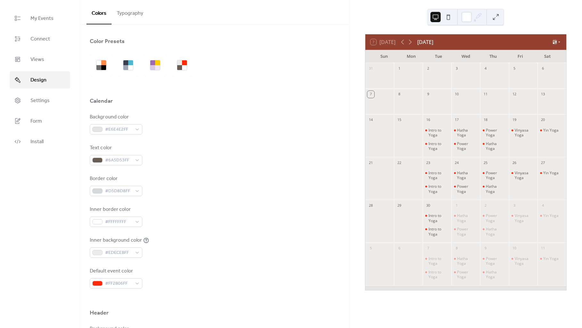
click at [116, 11] on button "Typography" at bounding box center [130, 12] width 37 height 24
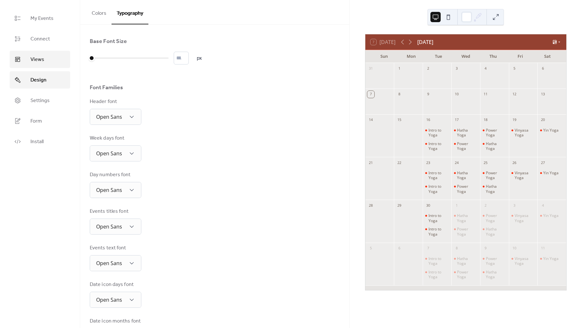
click at [44, 55] on link "Views" at bounding box center [40, 59] width 61 height 17
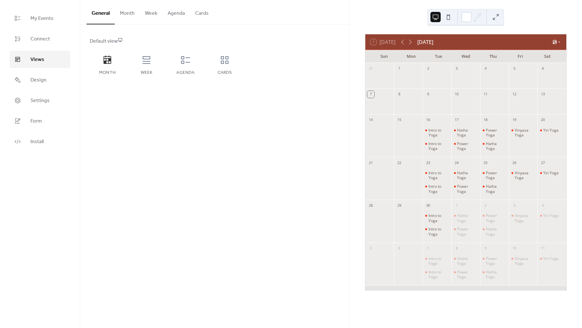
click at [47, 29] on ul "My Events Connect Views Design Settings Form Install" at bounding box center [40, 80] width 61 height 140
click at [48, 16] on span "My Events" at bounding box center [41, 19] width 23 height 8
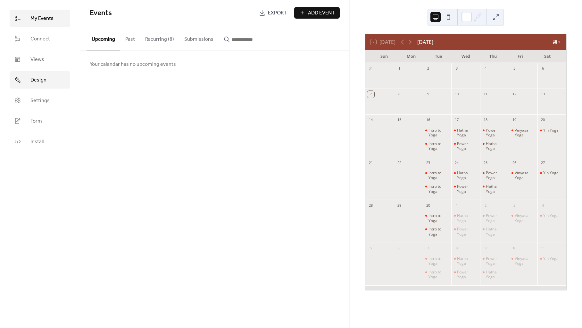
click at [46, 80] on link "Design" at bounding box center [40, 79] width 61 height 17
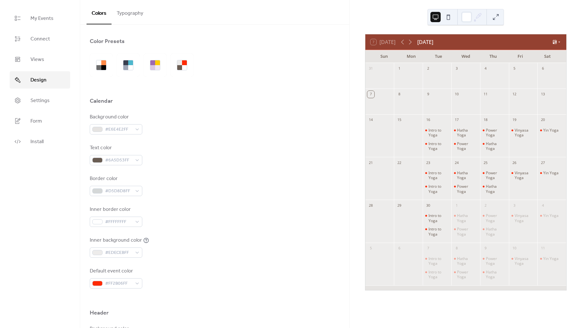
click at [42, 111] on ul "My Events Connect Views Design Settings Form Install" at bounding box center [40, 80] width 61 height 140
click at [43, 104] on span "Settings" at bounding box center [39, 101] width 19 height 8
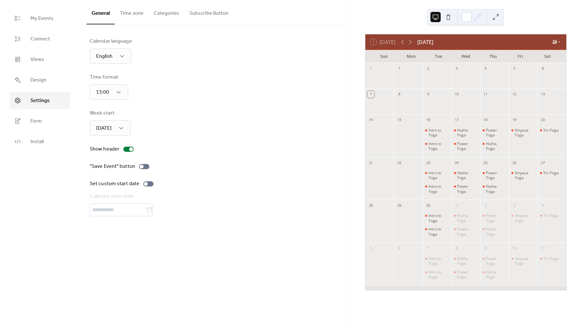
click at [138, 12] on button "Time zone" at bounding box center [132, 12] width 34 height 24
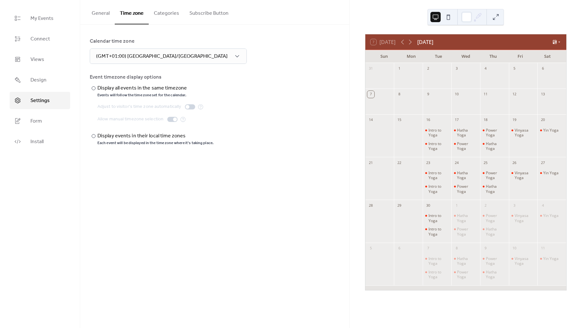
click at [159, 12] on button "Categories" at bounding box center [167, 12] width 36 height 24
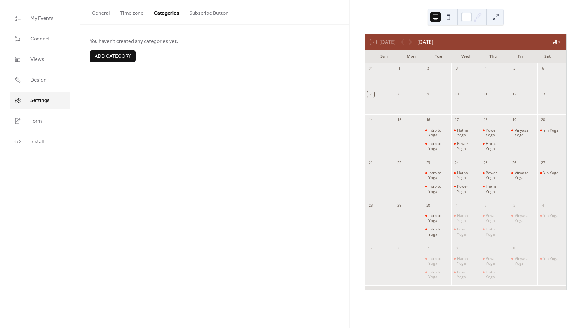
click at [137, 12] on button "Time zone" at bounding box center [132, 12] width 34 height 24
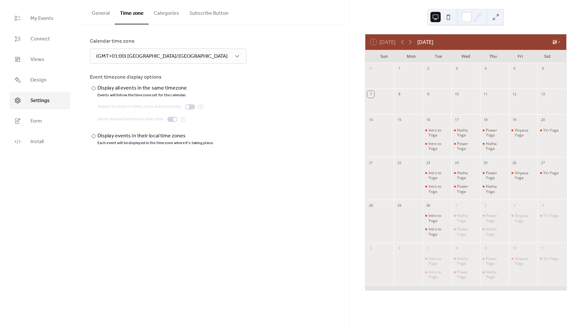
click at [195, 14] on button "Subscribe Button" at bounding box center [208, 12] width 49 height 24
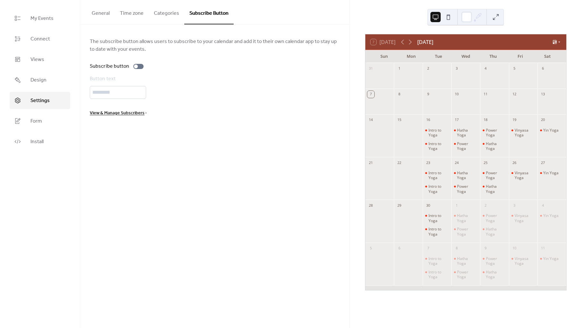
click at [126, 13] on button "Time zone" at bounding box center [132, 12] width 34 height 24
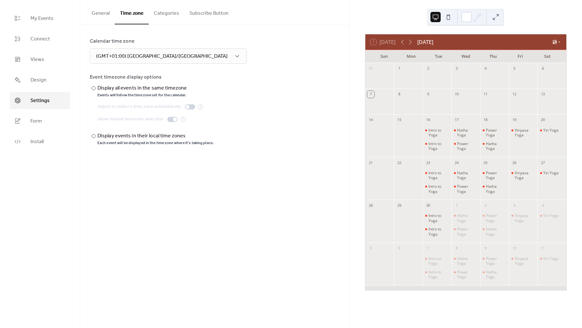
click at [103, 13] on button "General" at bounding box center [101, 12] width 28 height 24
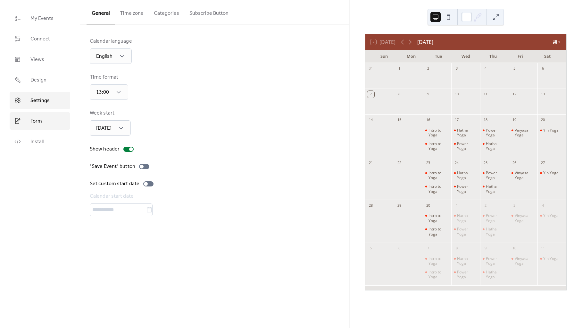
click at [42, 121] on link "Form" at bounding box center [40, 120] width 61 height 17
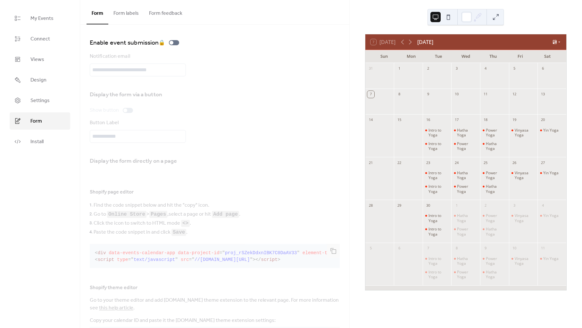
scroll to position [33, 0]
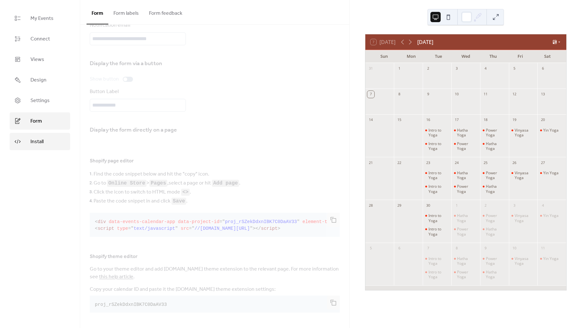
click at [39, 143] on span "Install" at bounding box center [36, 142] width 13 height 8
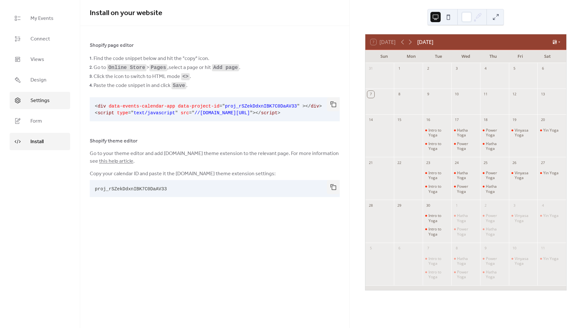
click at [31, 100] on span "Settings" at bounding box center [39, 101] width 19 height 8
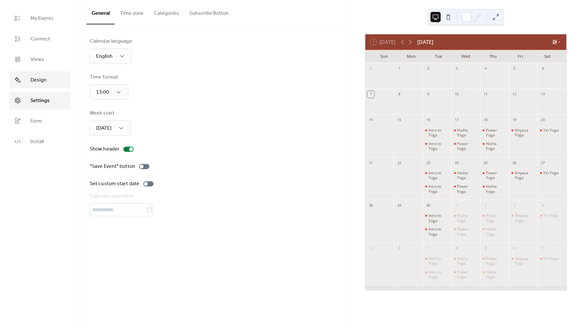
click at [29, 86] on link "Design" at bounding box center [40, 79] width 61 height 17
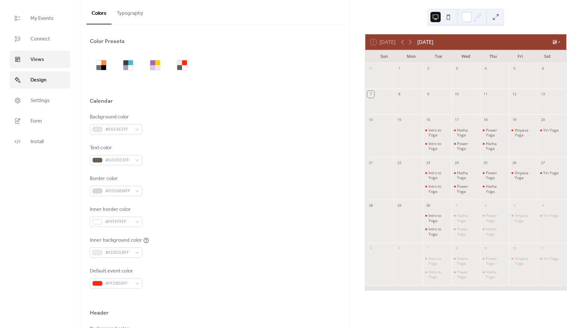
click at [46, 67] on link "Views" at bounding box center [40, 59] width 61 height 17
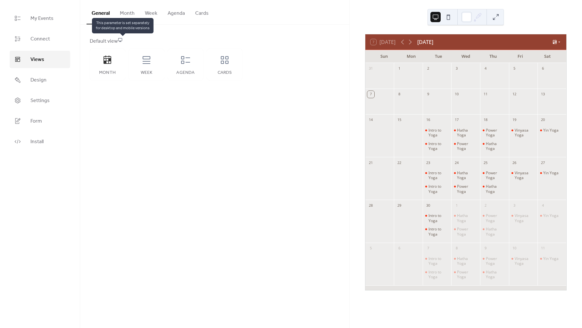
click at [120, 41] on icon at bounding box center [120, 39] width 4 height 4
click at [121, 39] on icon at bounding box center [120, 39] width 4 height 4
click at [126, 37] on div "Default view" at bounding box center [214, 41] width 249 height 8
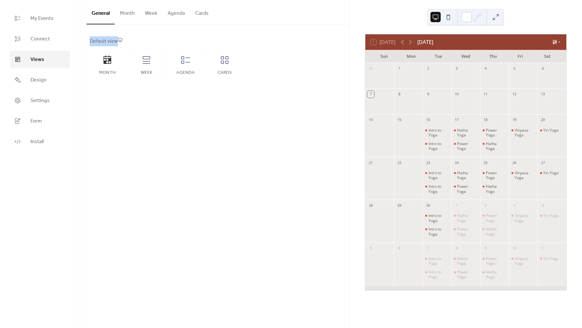
click at [448, 15] on button at bounding box center [448, 17] width 10 height 10
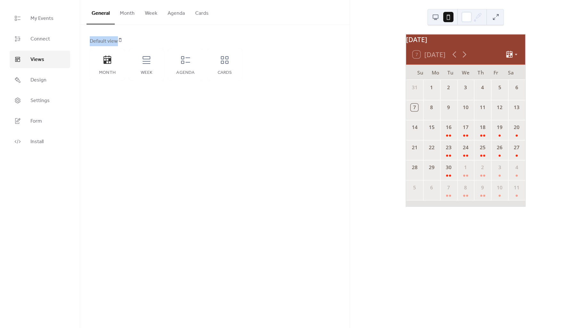
click at [129, 37] on div "Default view Month Week Agenda Cards" at bounding box center [214, 59] width 269 height 69
click at [123, 15] on button "Month" at bounding box center [127, 12] width 25 height 24
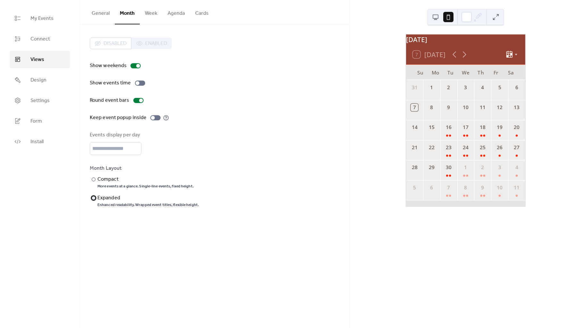
click at [112, 198] on div "Expanded" at bounding box center [147, 198] width 100 height 8
type input "*"
click at [135, 146] on input "*" at bounding box center [116, 148] width 52 height 13
click at [435, 22] on div at bounding box center [441, 16] width 23 height 15
click at [435, 16] on button at bounding box center [435, 17] width 10 height 10
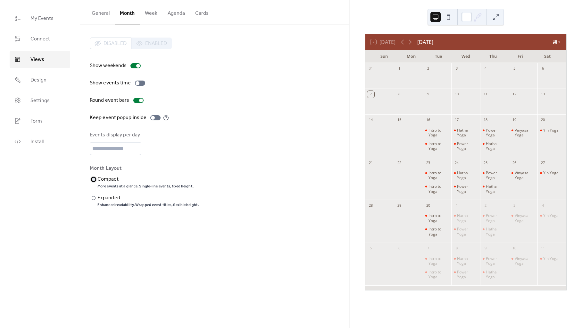
click at [128, 184] on div "More events at a glance. Single-line events, fixed height." at bounding box center [145, 186] width 96 height 5
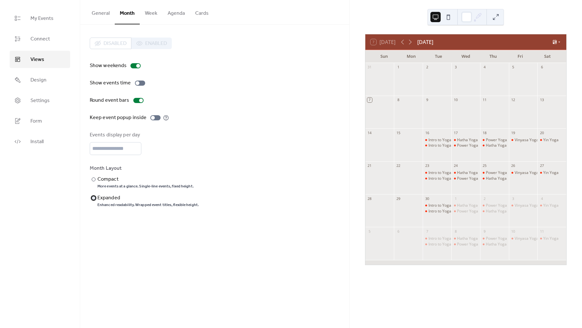
click at [106, 200] on div "Expanded" at bounding box center [147, 198] width 100 height 8
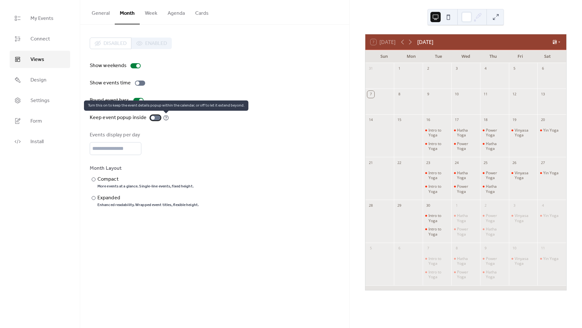
click at [164, 117] on icon at bounding box center [166, 118] width 6 height 6
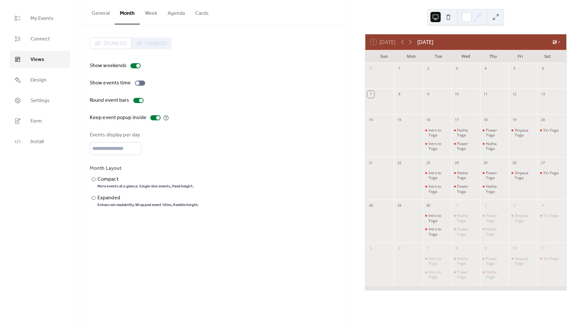
click at [447, 18] on button at bounding box center [448, 17] width 10 height 10
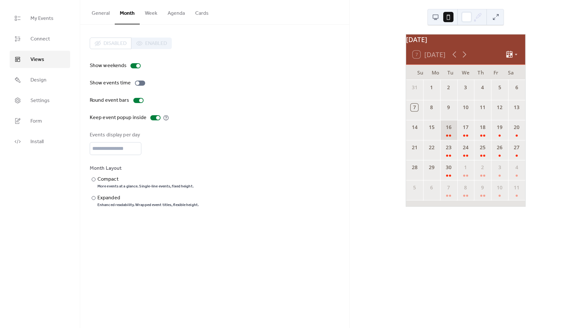
click at [449, 137] on div "16" at bounding box center [448, 130] width 17 height 20
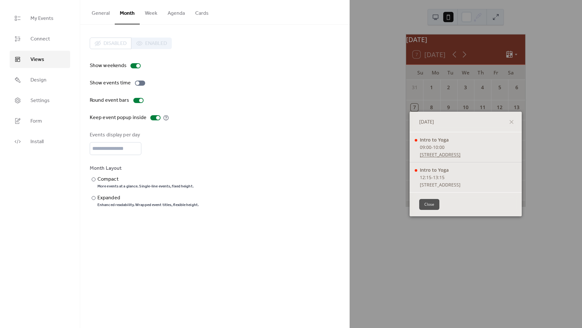
click at [511, 118] on div "Tue, Sep 16, 2025" at bounding box center [466, 122] width 112 height 21
click at [513, 122] on icon at bounding box center [512, 122] width 8 height 8
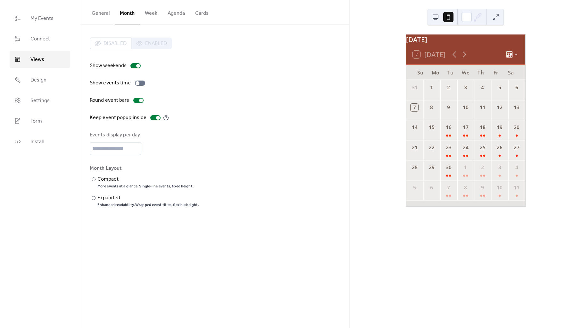
click at [102, 22] on button "General" at bounding box center [101, 12] width 28 height 24
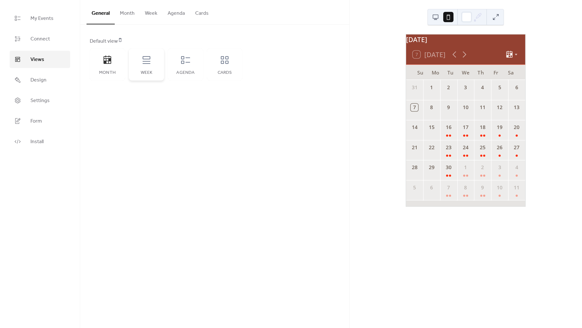
click at [149, 65] on div "Week" at bounding box center [146, 64] width 35 height 32
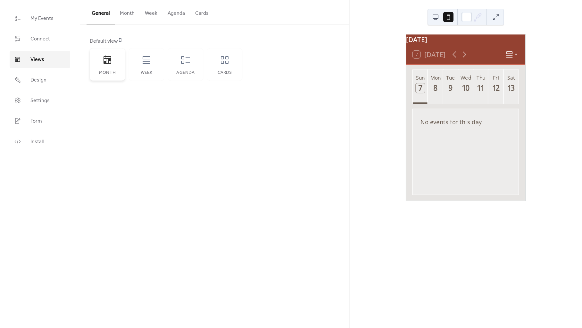
click at [113, 63] on div "Month" at bounding box center [107, 64] width 35 height 32
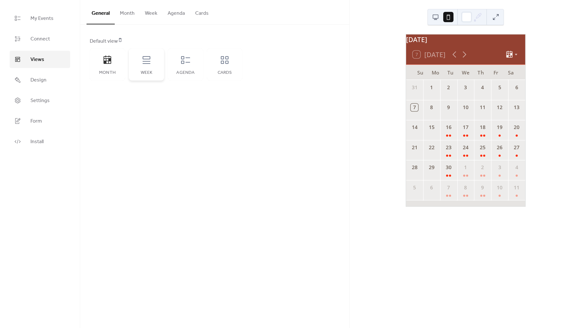
click at [154, 63] on div "Week" at bounding box center [146, 64] width 35 height 32
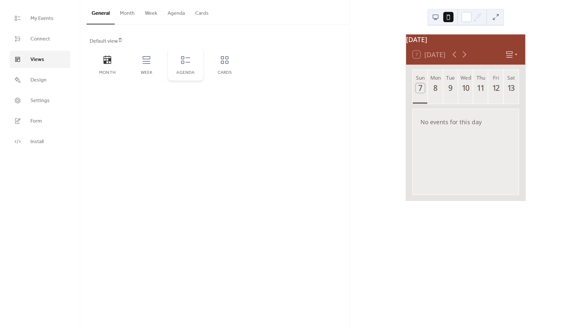
click at [181, 64] on icon at bounding box center [185, 60] width 10 height 10
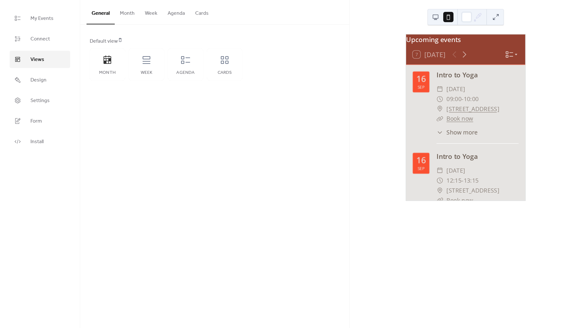
click at [435, 15] on button at bounding box center [435, 17] width 10 height 10
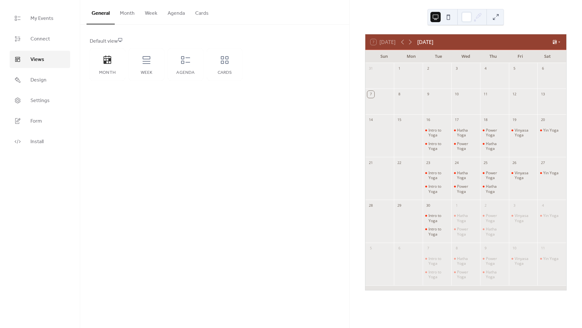
click at [442, 20] on div at bounding box center [441, 16] width 23 height 15
click at [447, 16] on button at bounding box center [448, 17] width 10 height 10
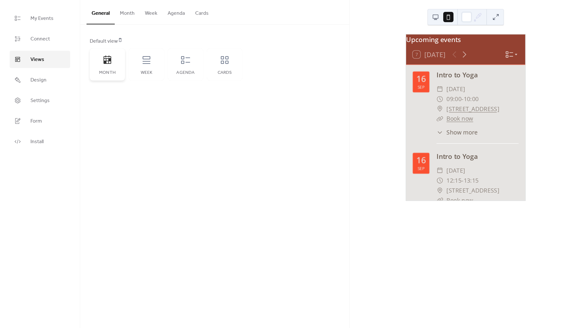
click at [113, 70] on div "Month" at bounding box center [107, 72] width 22 height 5
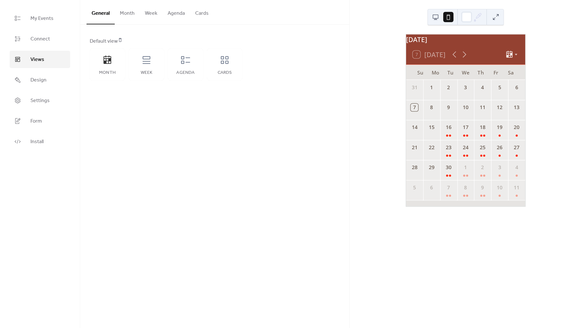
click at [130, 15] on button "Month" at bounding box center [127, 12] width 25 height 24
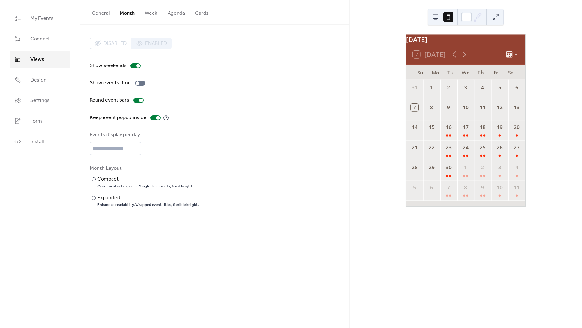
click at [440, 129] on div "15" at bounding box center [431, 126] width 17 height 12
click at [138, 81] on div at bounding box center [140, 82] width 10 height 5
click at [138, 82] on div at bounding box center [140, 82] width 10 height 5
click at [149, 99] on div "Round event bars" at bounding box center [215, 100] width 250 height 8
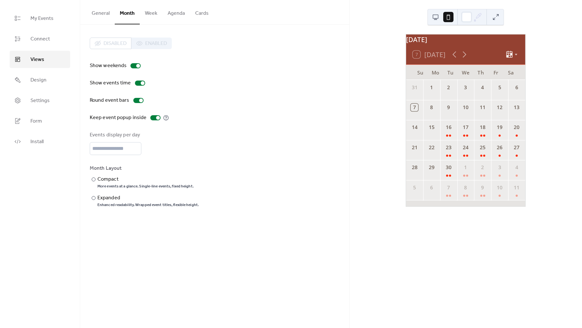
click at [138, 19] on button "Month" at bounding box center [127, 12] width 25 height 24
click at [107, 16] on button "General" at bounding box center [101, 12] width 28 height 24
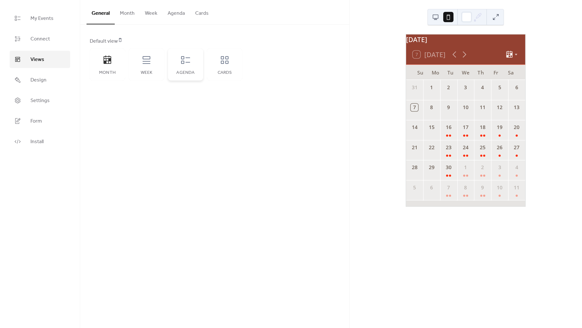
click at [183, 71] on div "Agenda" at bounding box center [185, 72] width 22 height 5
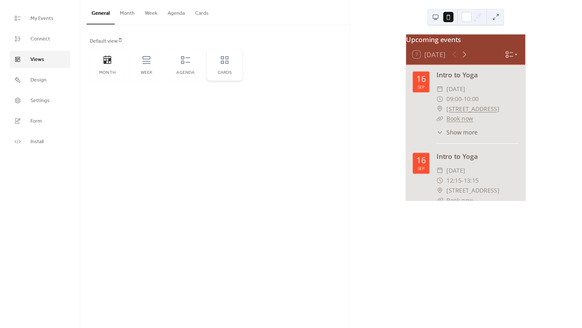
click at [216, 69] on div "Cards" at bounding box center [224, 64] width 35 height 32
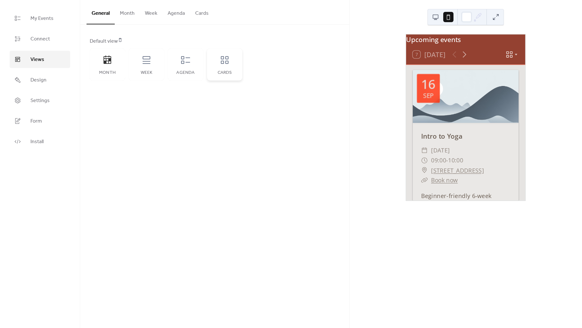
click at [214, 72] on div "Cards" at bounding box center [224, 72] width 22 height 5
click at [183, 72] on div "Agenda" at bounding box center [185, 72] width 22 height 5
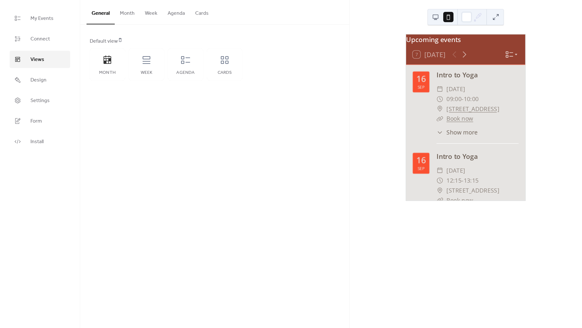
click at [129, 10] on button "Month" at bounding box center [127, 12] width 25 height 24
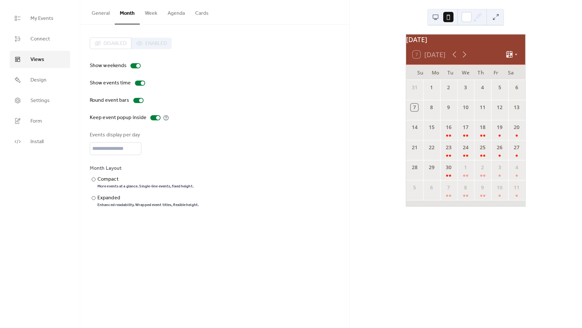
click at [159, 22] on button "Week" at bounding box center [151, 12] width 23 height 24
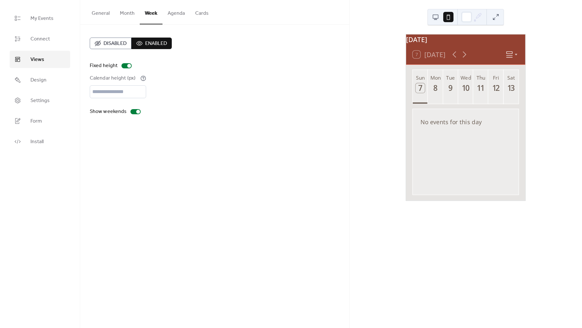
click at [169, 17] on button "Agenda" at bounding box center [176, 12] width 28 height 24
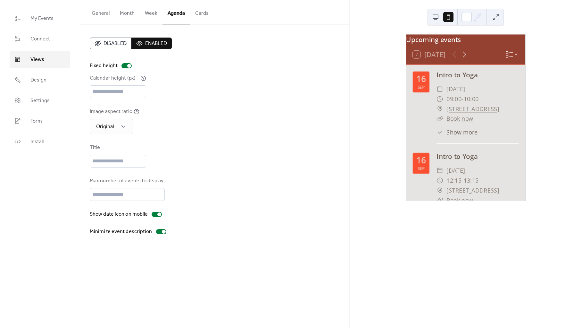
click at [148, 17] on button "Week" at bounding box center [151, 12] width 23 height 24
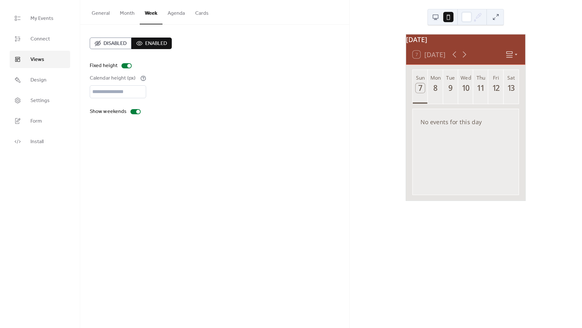
click at [116, 22] on button "Month" at bounding box center [127, 12] width 25 height 24
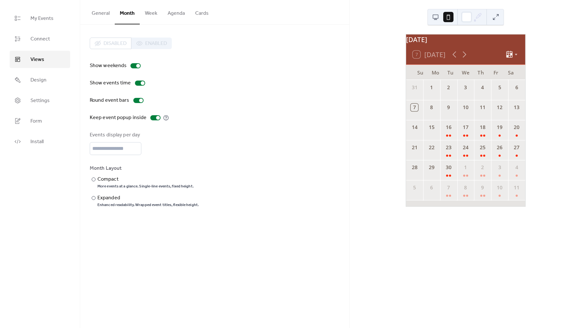
click at [152, 45] on div "Disabled Enabled" at bounding box center [131, 43] width 82 height 12
click at [146, 16] on button "Week" at bounding box center [151, 12] width 23 height 24
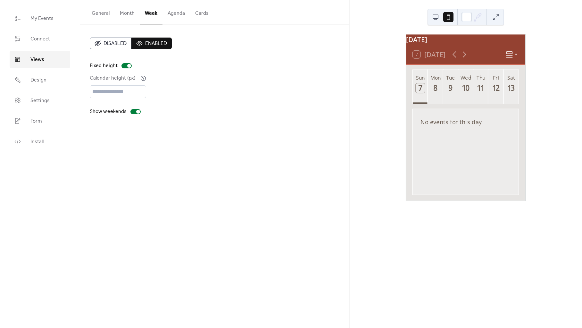
click at [112, 43] on span "Disabled" at bounding box center [115, 44] width 23 height 8
click at [142, 42] on button "Enabled" at bounding box center [151, 43] width 40 height 12
click at [170, 17] on button "Agenda" at bounding box center [176, 12] width 28 height 24
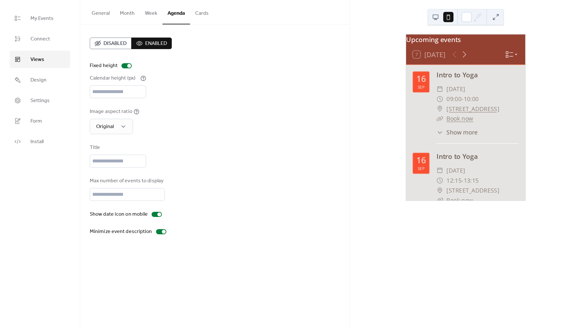
click at [199, 25] on div "Disabled Enabled Fixed height Calendar height (px) *** Image aspect ratio Origi…" at bounding box center [214, 136] width 269 height 223
click at [198, 19] on button "Cards" at bounding box center [202, 12] width 24 height 24
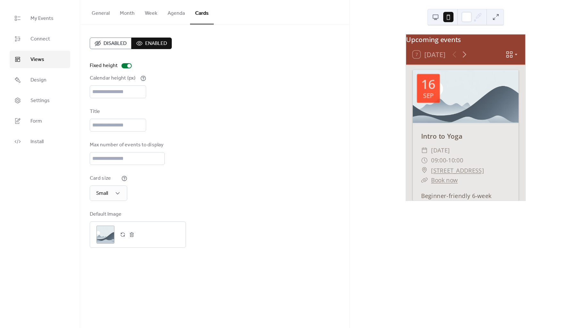
click at [112, 42] on span "Disabled" at bounding box center [115, 44] width 23 height 8
click at [168, 18] on button "Agenda" at bounding box center [176, 12] width 28 height 24
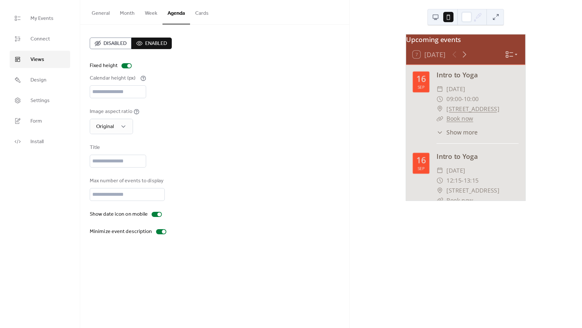
click at [154, 17] on button "Week" at bounding box center [151, 12] width 23 height 24
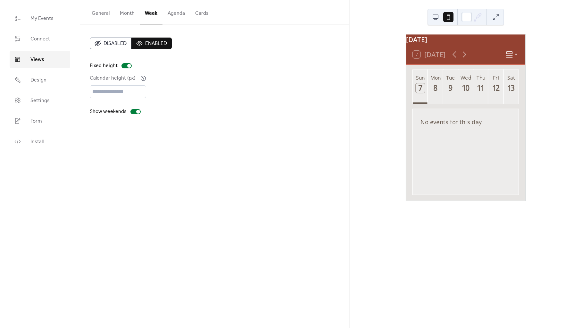
click at [123, 40] on span "Disabled" at bounding box center [115, 44] width 23 height 8
click at [137, 42] on button "Enabled" at bounding box center [151, 43] width 40 height 12
click at [174, 7] on button "Agenda" at bounding box center [176, 12] width 28 height 24
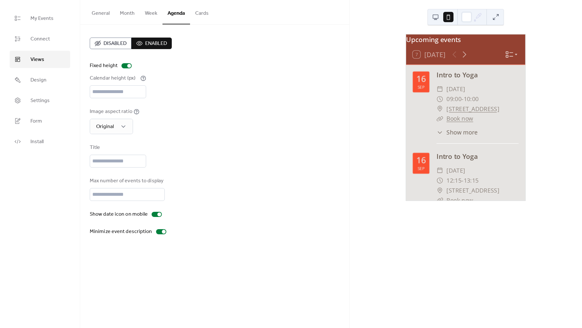
click at [150, 15] on button "Week" at bounding box center [151, 12] width 23 height 24
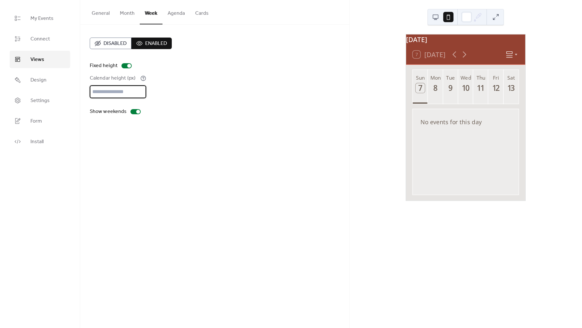
drag, startPoint x: 131, startPoint y: 97, endPoint x: 87, endPoint y: 92, distance: 44.8
click at [87, 92] on div "Disabled Enabled Fixed height Calendar height (px) *** Show weekends" at bounding box center [214, 77] width 269 height 104
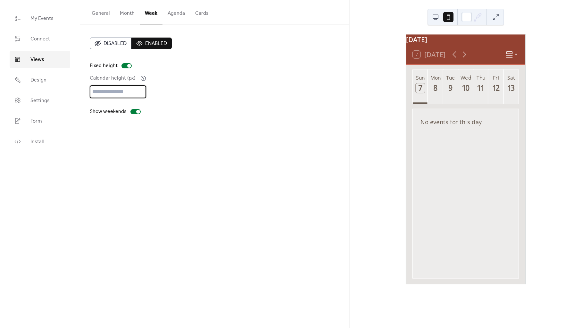
drag, startPoint x: 109, startPoint y: 89, endPoint x: 87, endPoint y: 89, distance: 22.4
click at [87, 89] on div "Disabled Enabled Fixed height Calendar height (px) *** Show weekends" at bounding box center [214, 77] width 269 height 104
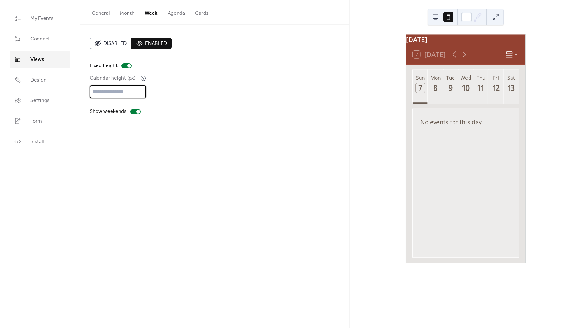
type input "***"
click at [170, 14] on button "Agenda" at bounding box center [176, 12] width 28 height 24
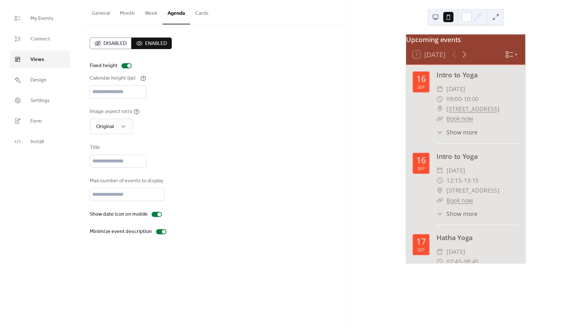
click at [107, 40] on span "Disabled" at bounding box center [115, 44] width 23 height 8
click at [134, 16] on button "Month" at bounding box center [127, 12] width 25 height 24
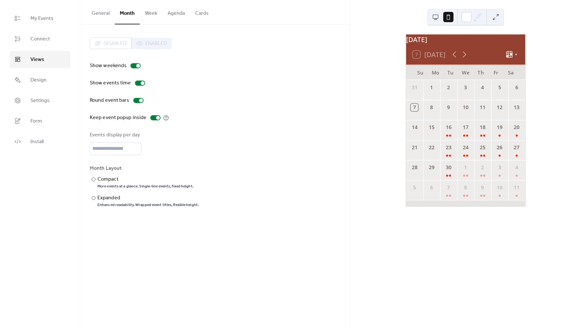
click at [146, 15] on button "Week" at bounding box center [151, 12] width 23 height 24
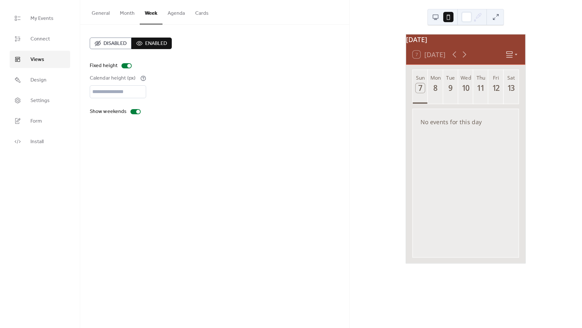
click at [108, 15] on button "General" at bounding box center [101, 12] width 28 height 24
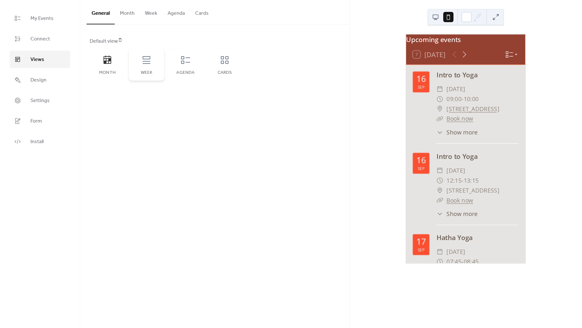
click at [149, 62] on icon at bounding box center [146, 60] width 10 height 10
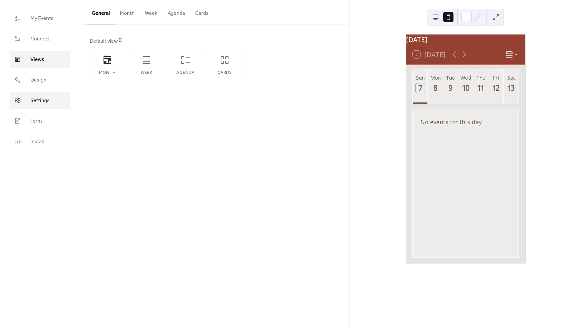
click at [39, 102] on span "Settings" at bounding box center [39, 101] width 19 height 8
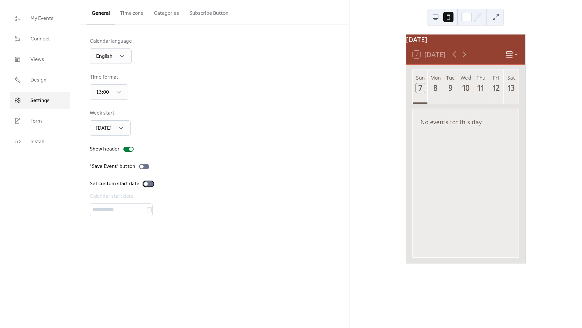
click at [148, 180] on label "Set custom start date" at bounding box center [123, 184] width 66 height 8
click at [153, 208] on icon at bounding box center [149, 209] width 6 height 6
click at [146, 208] on input "text" at bounding box center [118, 209] width 56 height 13
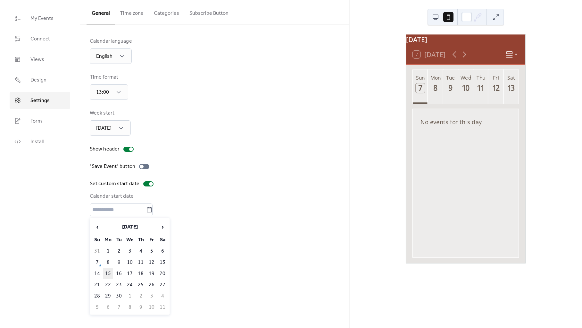
click at [112, 269] on td "15" at bounding box center [108, 273] width 10 height 11
click at [139, 204] on input "*********" at bounding box center [118, 209] width 56 height 13
click at [120, 268] on td "16" at bounding box center [119, 273] width 10 height 11
type input "*********"
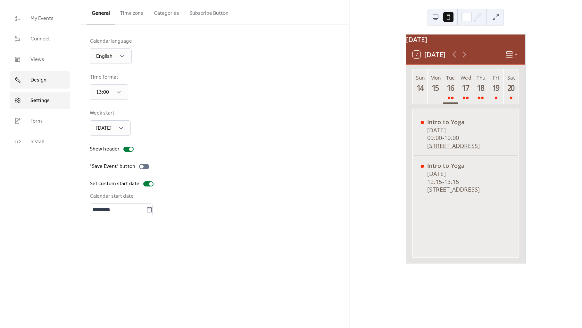
click at [43, 85] on link "Design" at bounding box center [40, 79] width 61 height 17
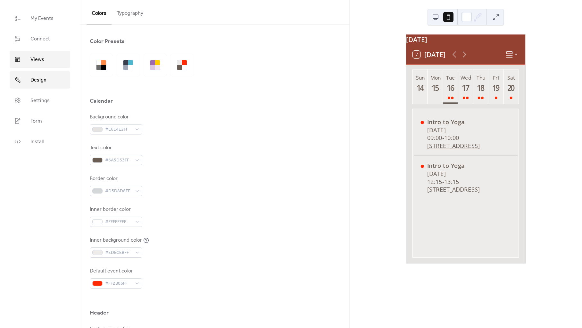
click at [41, 57] on span "Views" at bounding box center [37, 60] width 14 height 8
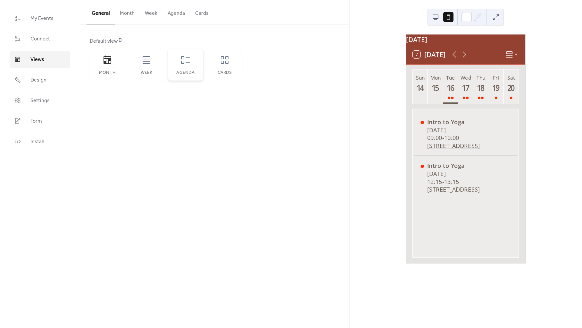
click at [195, 59] on div "Agenda" at bounding box center [185, 64] width 35 height 32
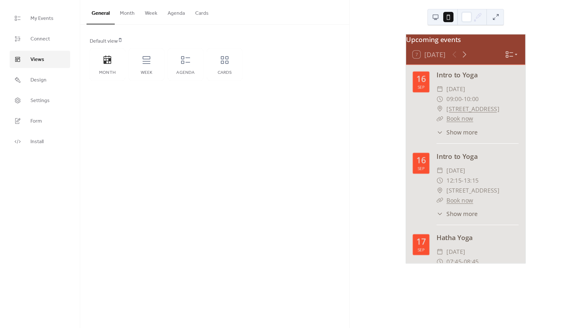
click at [251, 81] on div "Default view Month Week Agenda Cards" at bounding box center [214, 59] width 269 height 69
